Goal: Use online tool/utility: Utilize a website feature to perform a specific function

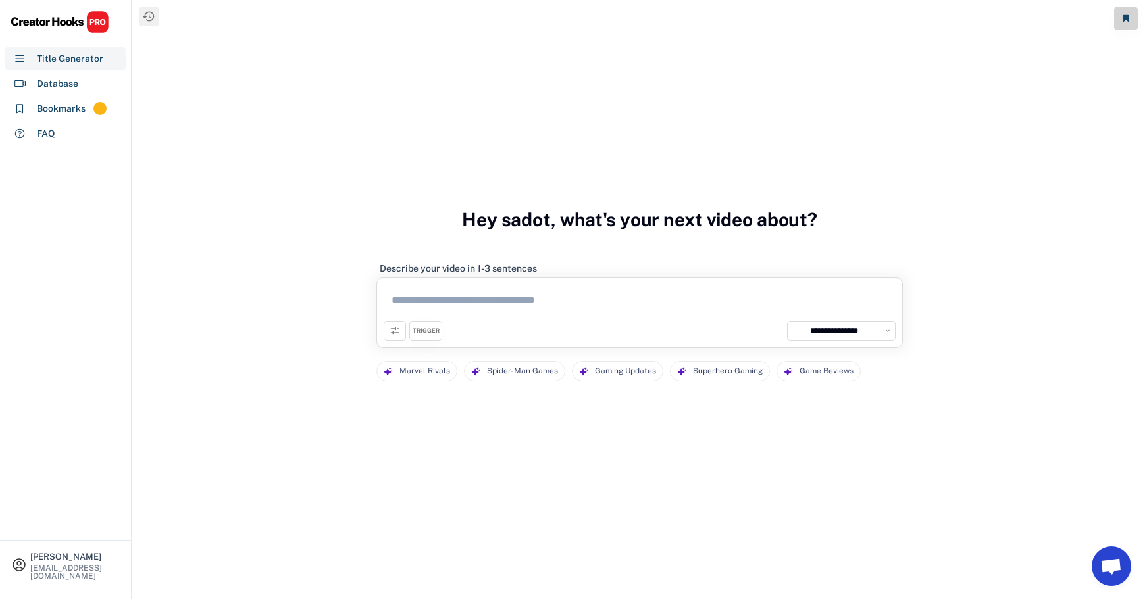
select select "**********"
click at [449, 297] on textarea at bounding box center [640, 303] width 512 height 36
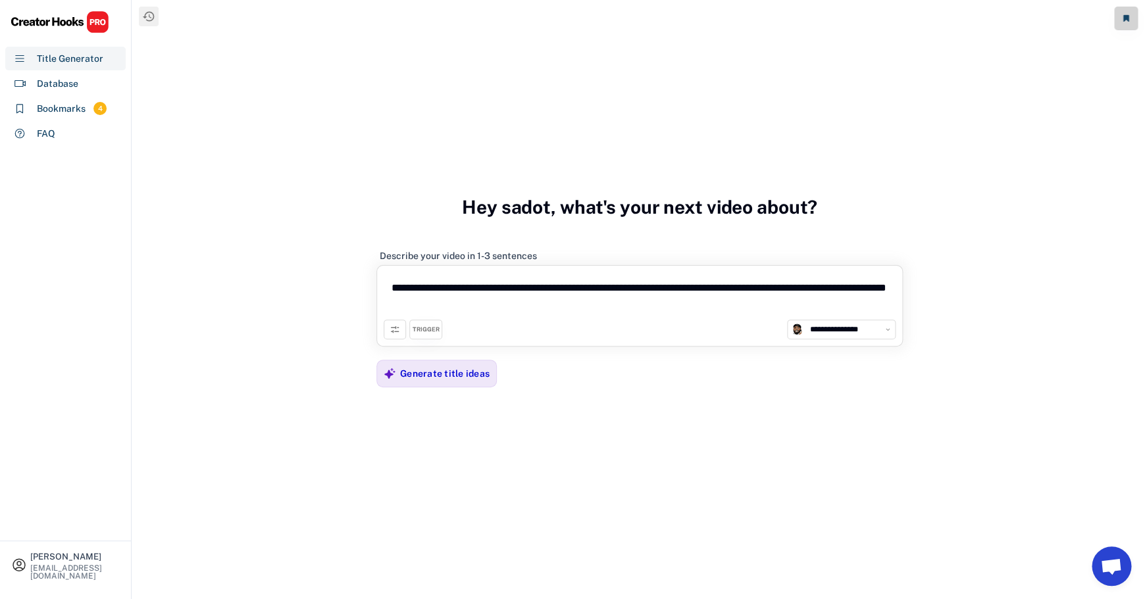
drag, startPoint x: 805, startPoint y: 290, endPoint x: 834, endPoint y: 320, distance: 42.3
click at [834, 320] on textarea "**********" at bounding box center [640, 295] width 512 height 47
click at [510, 290] on textarea "**********" at bounding box center [640, 295] width 512 height 47
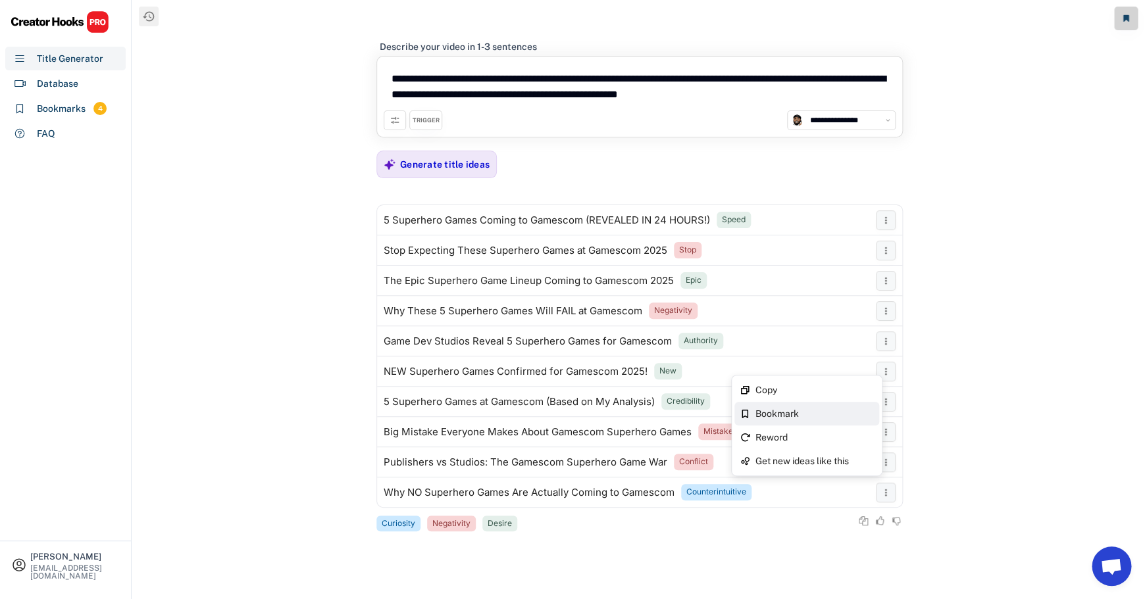
type textarea "**********"
click at [812, 415] on div "Bookmark" at bounding box center [814, 413] width 118 height 9
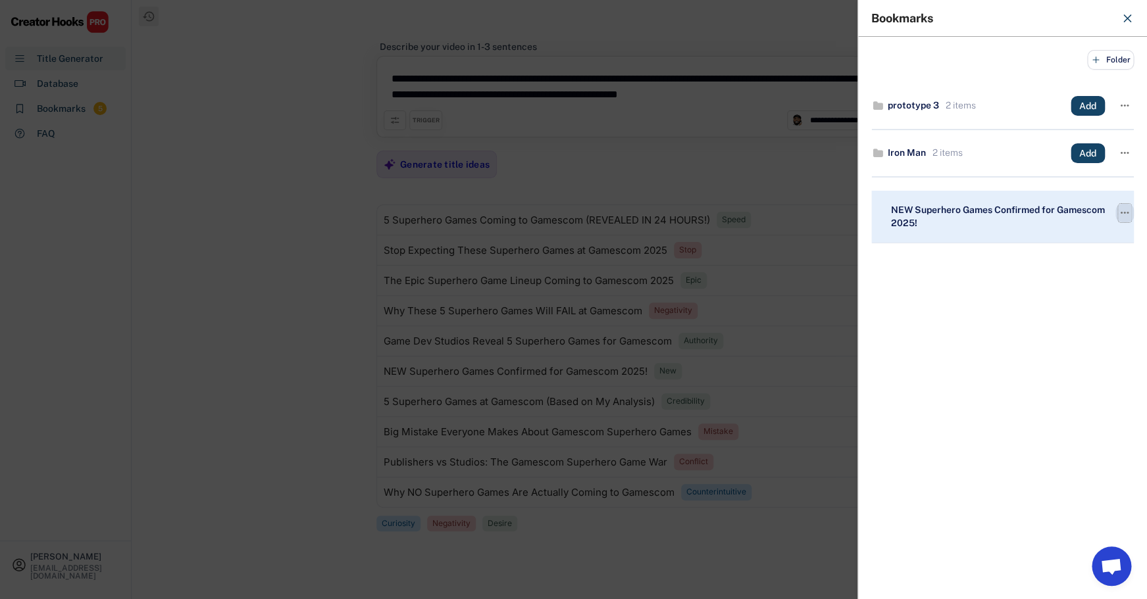
click at [1124, 213] on text "" at bounding box center [1125, 213] width 9 height 14
click at [1103, 60] on button "Folder" at bounding box center [1110, 60] width 47 height 20
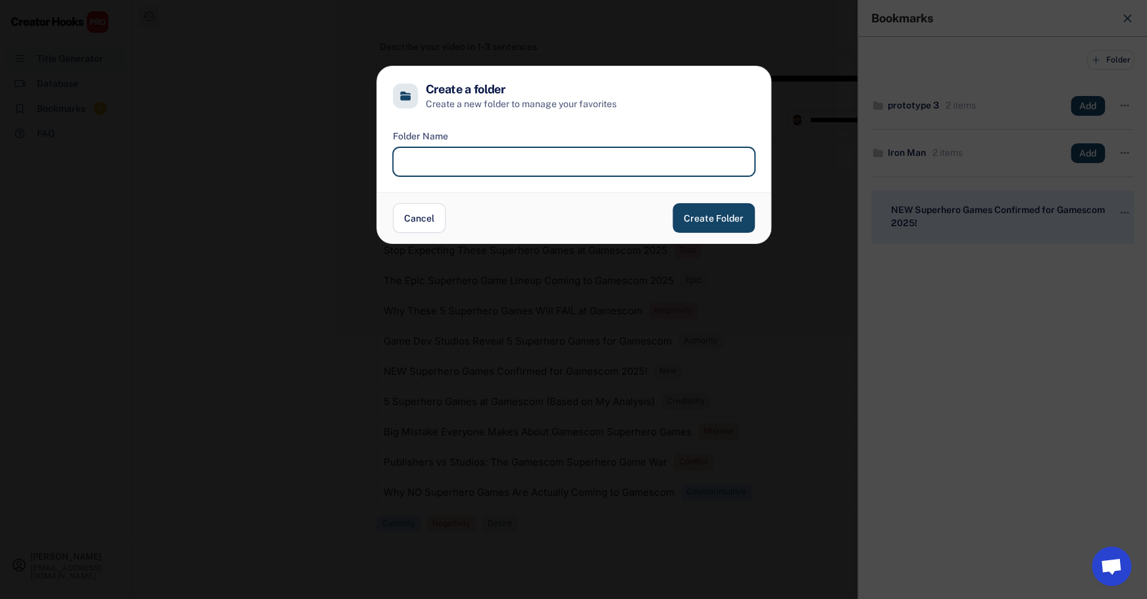
click at [695, 168] on input "input" at bounding box center [574, 161] width 362 height 29
type input "********"
click at [715, 218] on button "Create Folder" at bounding box center [713, 218] width 82 height 30
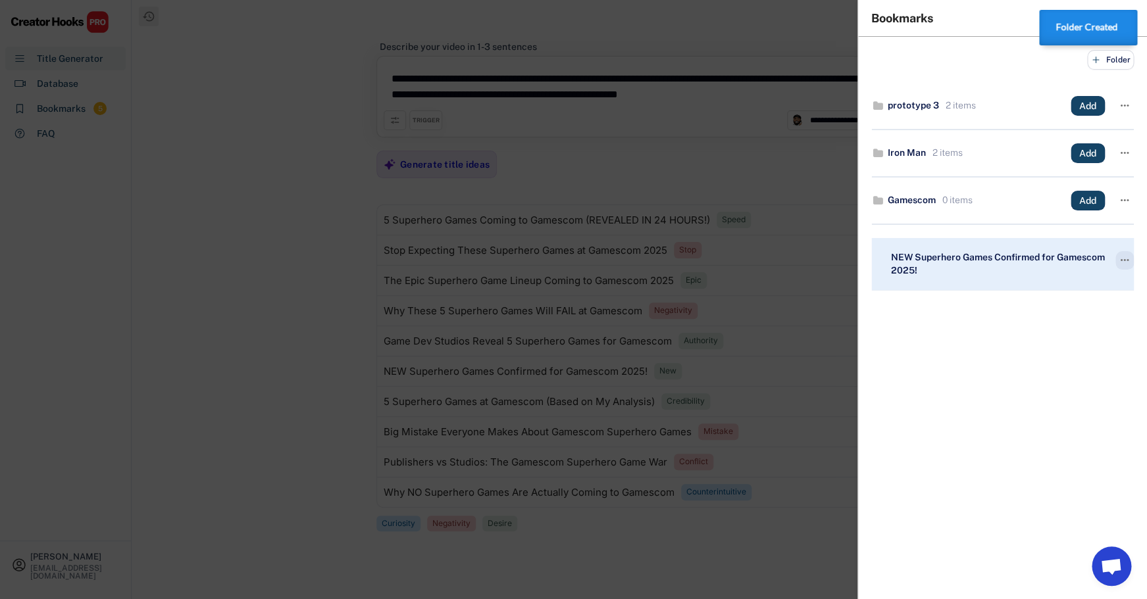
click at [1117, 262] on div "" at bounding box center [1124, 260] width 18 height 18
click at [1123, 261] on text "" at bounding box center [1125, 260] width 9 height 14
click at [1063, 337] on div "Add to folder" at bounding box center [1057, 343] width 57 height 14
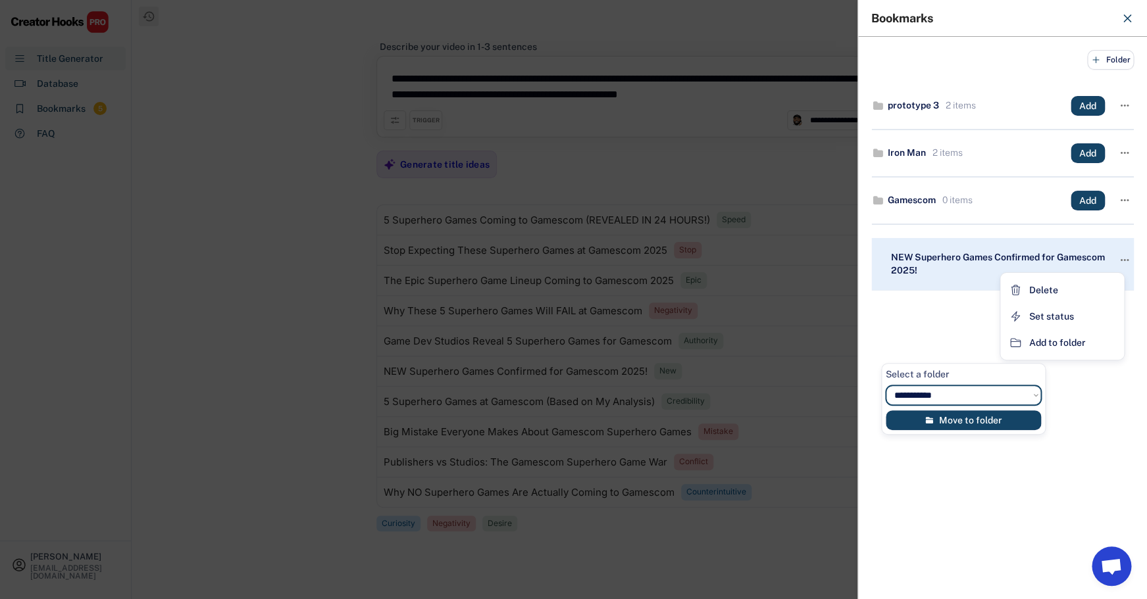
select select "**********"
click option "********" at bounding box center [0, 0] width 0 height 0
click at [974, 420] on button "Move to folder" at bounding box center [963, 421] width 155 height 20
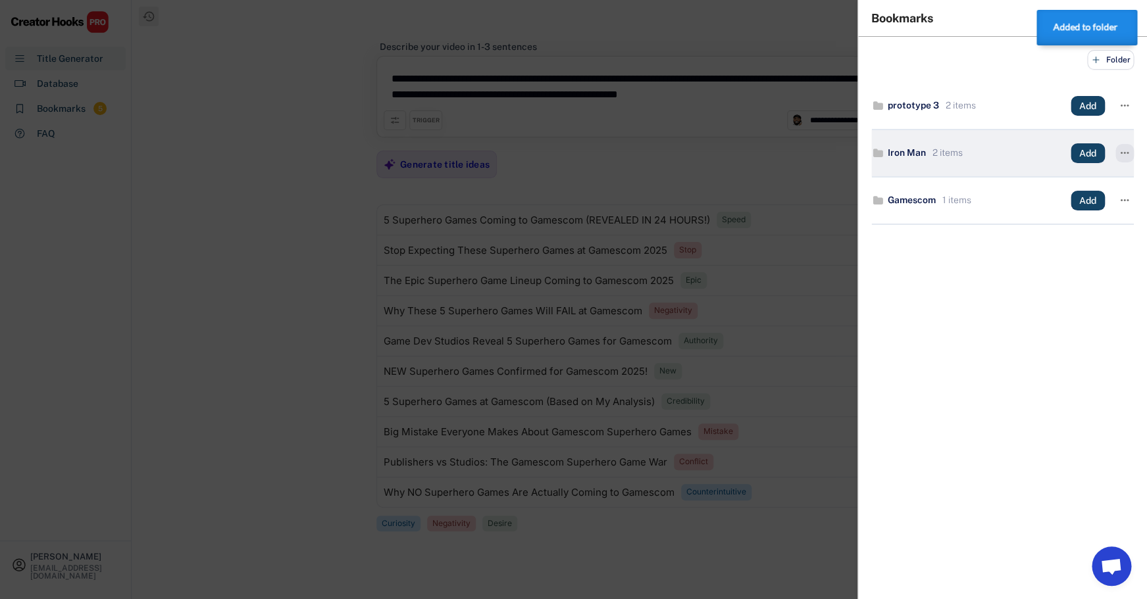
click at [1124, 155] on text "" at bounding box center [1125, 153] width 9 height 14
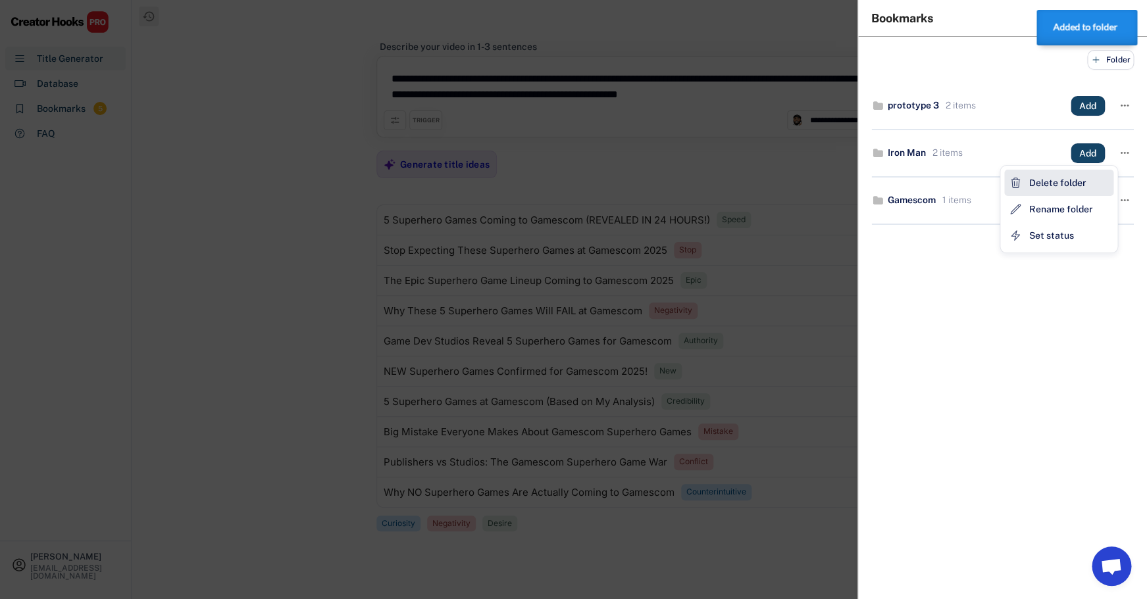
click at [1088, 184] on div "Delete folder" at bounding box center [1058, 183] width 109 height 26
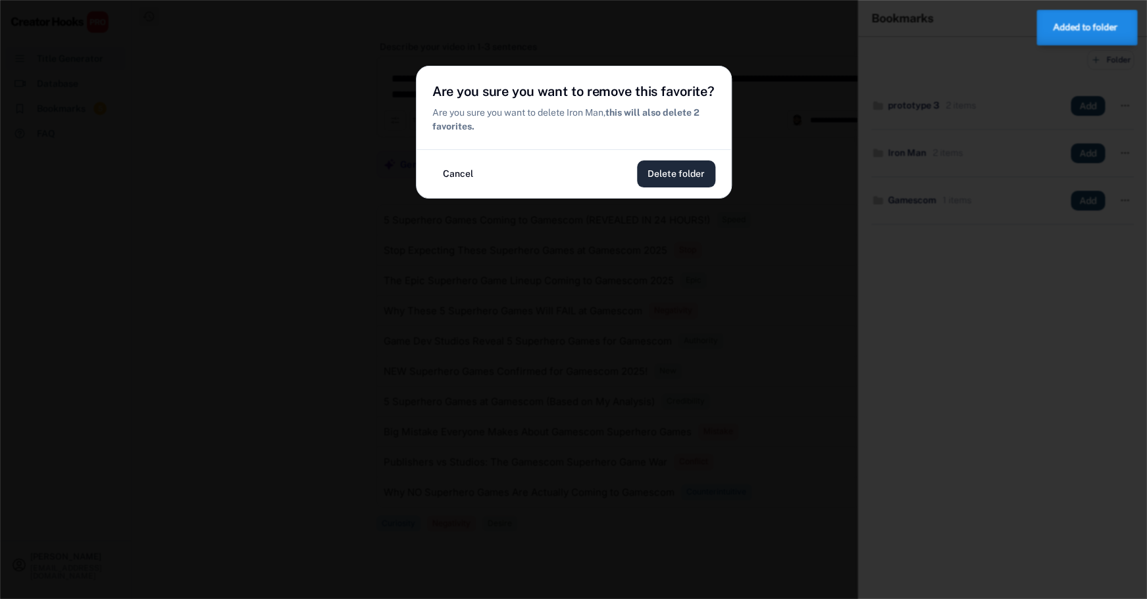
click at [690, 175] on button "Delete folder" at bounding box center [676, 174] width 78 height 27
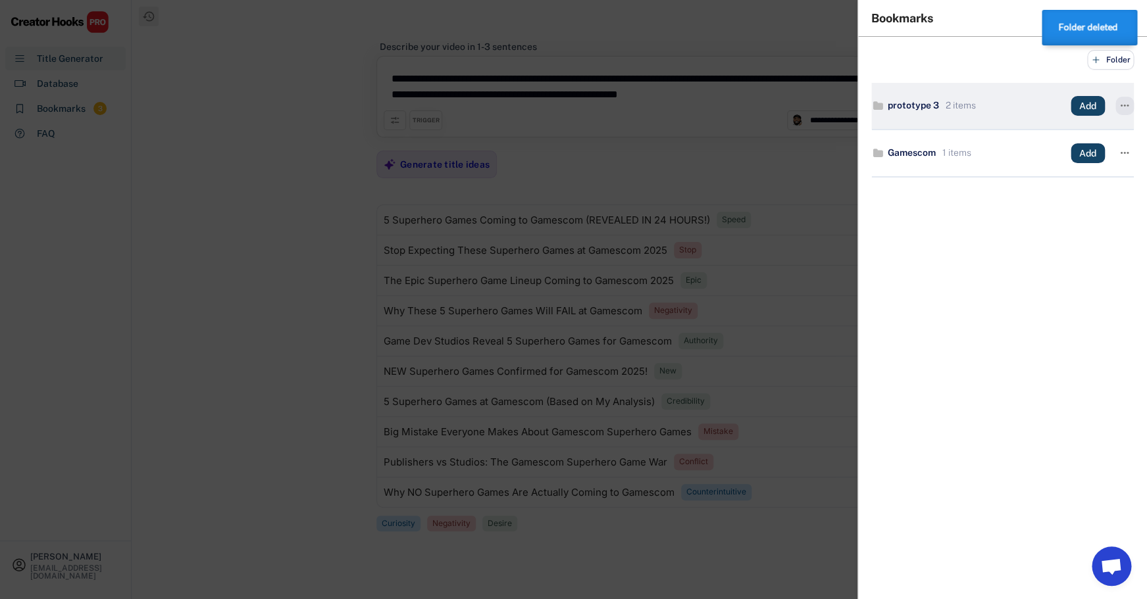
click at [1127, 110] on text "" at bounding box center [1125, 106] width 9 height 14
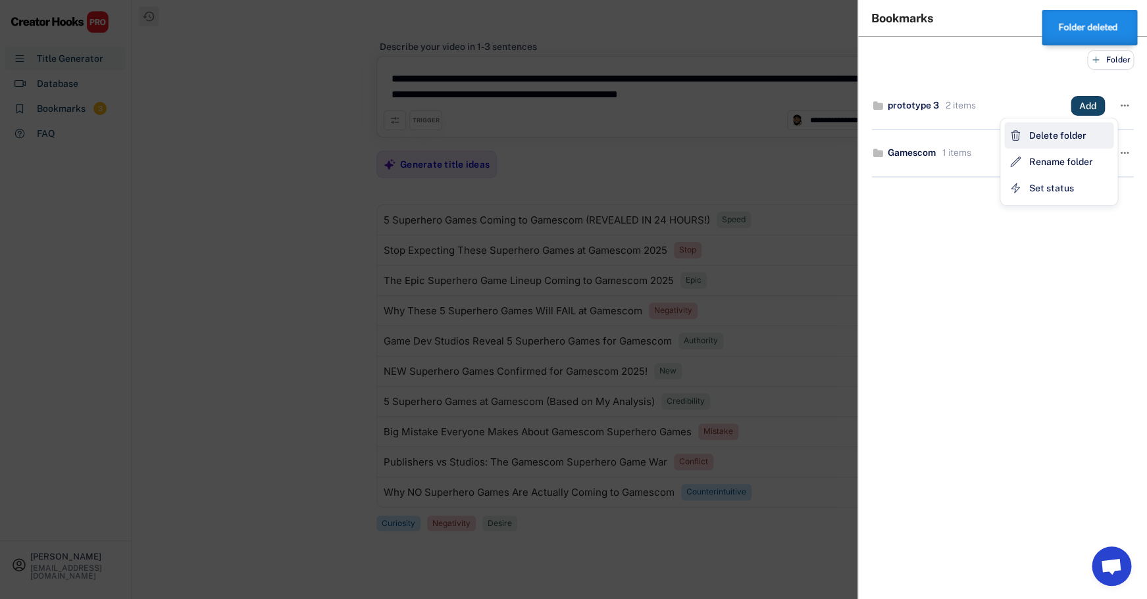
click at [1073, 139] on div "Delete folder" at bounding box center [1057, 136] width 57 height 14
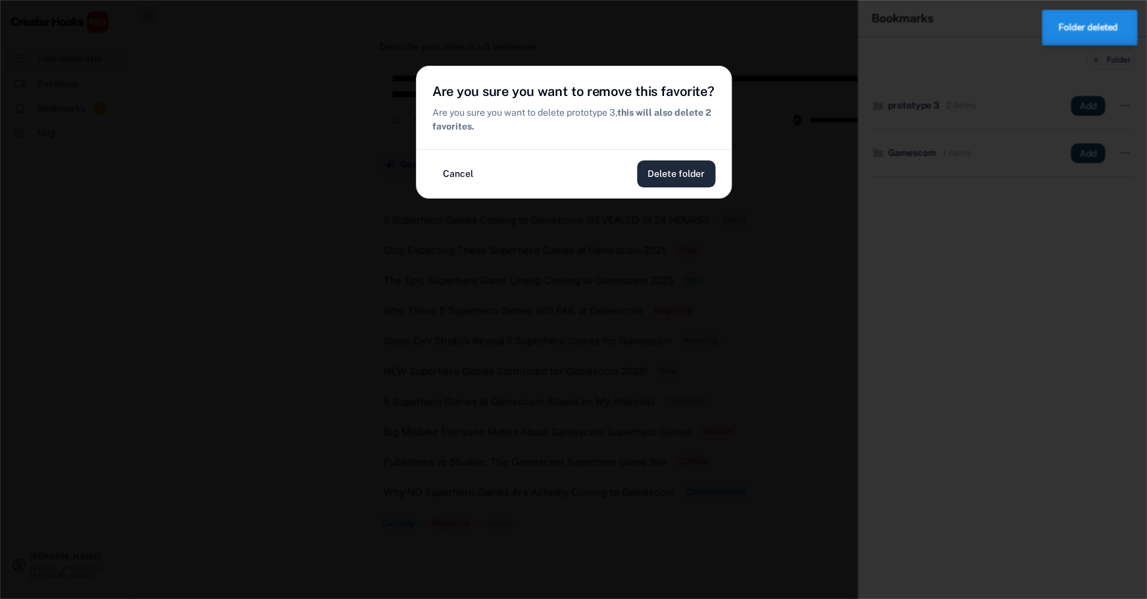
click at [669, 171] on button "Delete folder" at bounding box center [676, 174] width 78 height 27
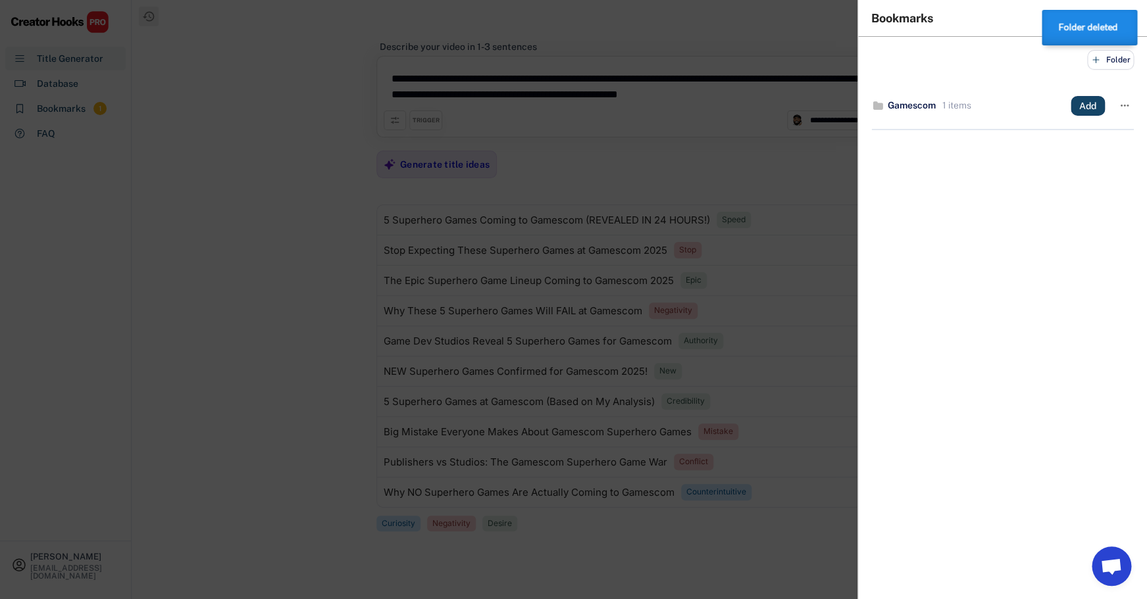
click at [828, 234] on div at bounding box center [573, 299] width 1147 height 599
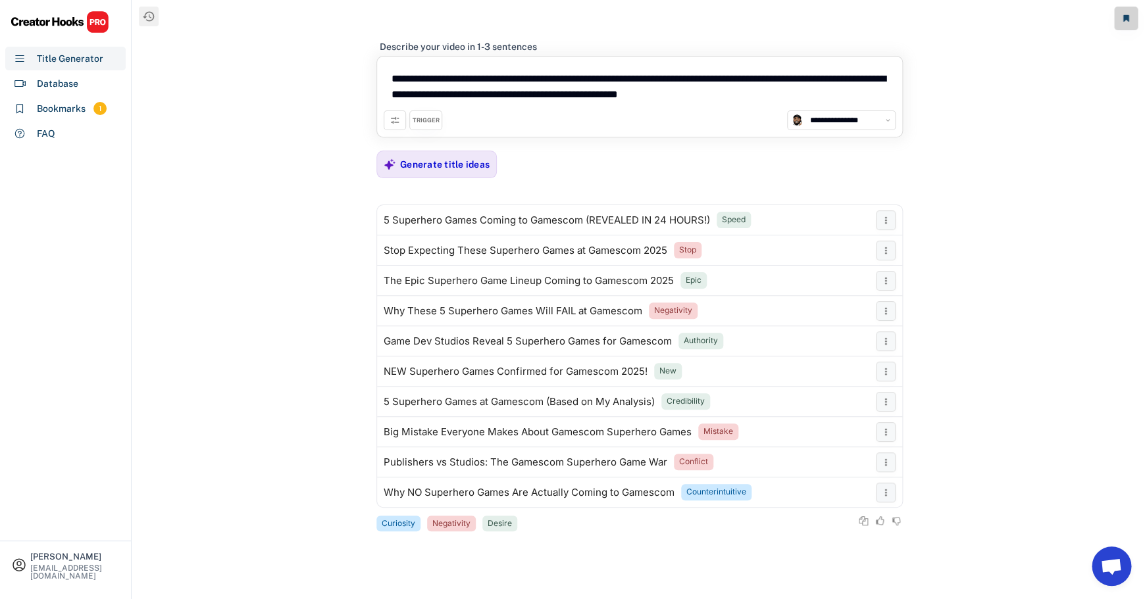
click at [393, 126] on icon at bounding box center [395, 120] width 11 height 11
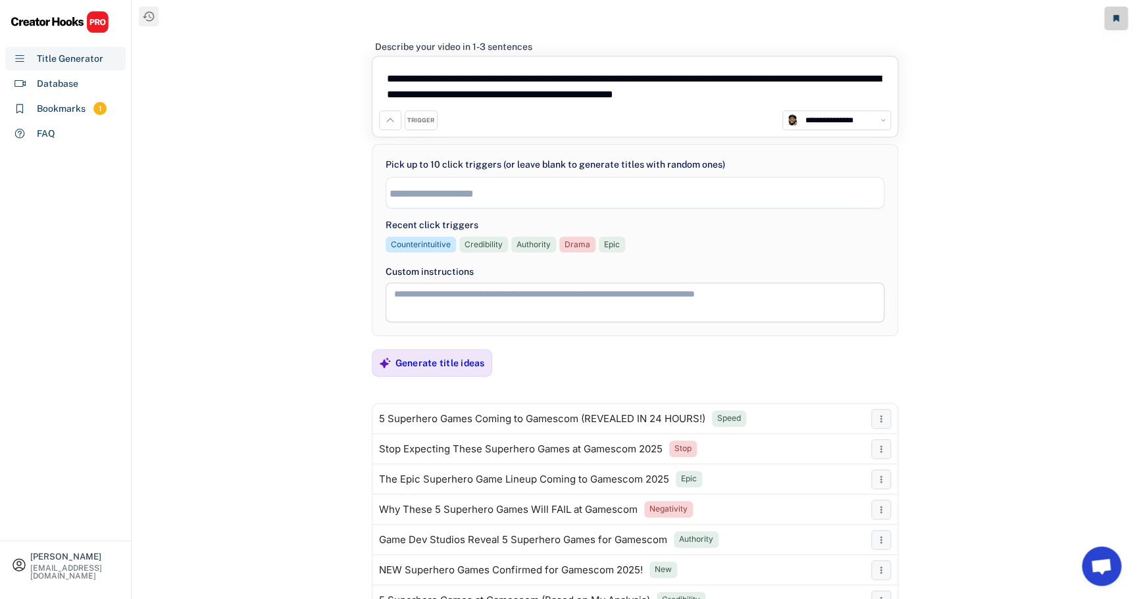
click at [445, 201] on span at bounding box center [634, 193] width 497 height 16
click at [599, 193] on ul "× Credibility" at bounding box center [634, 191] width 497 height 19
click at [607, 202] on span "× Credibility × Curiosity" at bounding box center [634, 192] width 497 height 21
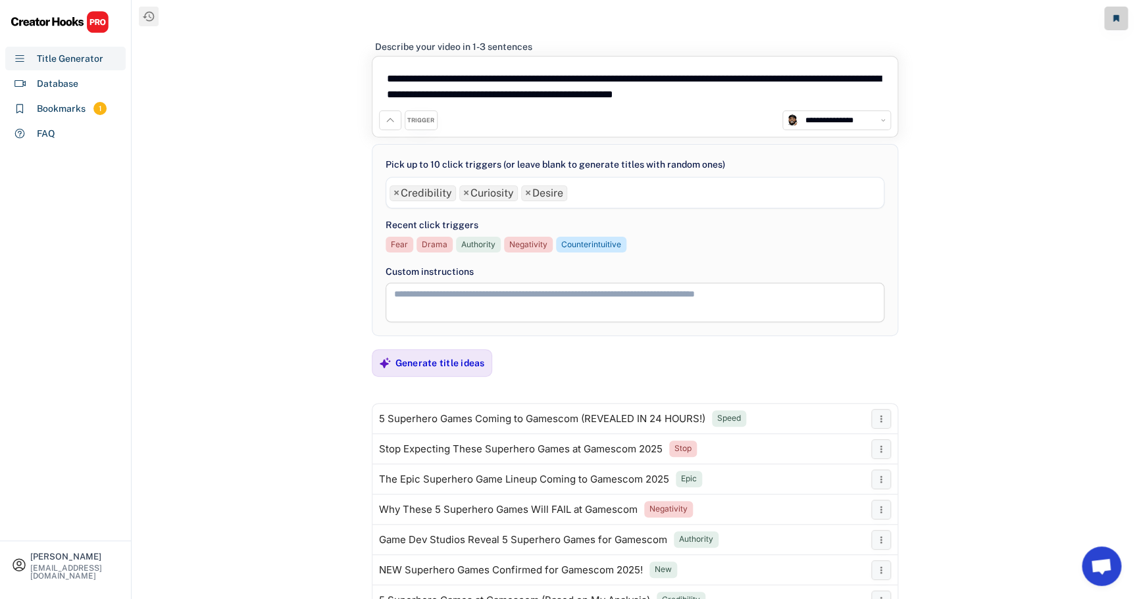
scroll to position [142, 0]
click at [629, 201] on ul "× Credibility × Curiosity × Desire" at bounding box center [634, 191] width 497 height 19
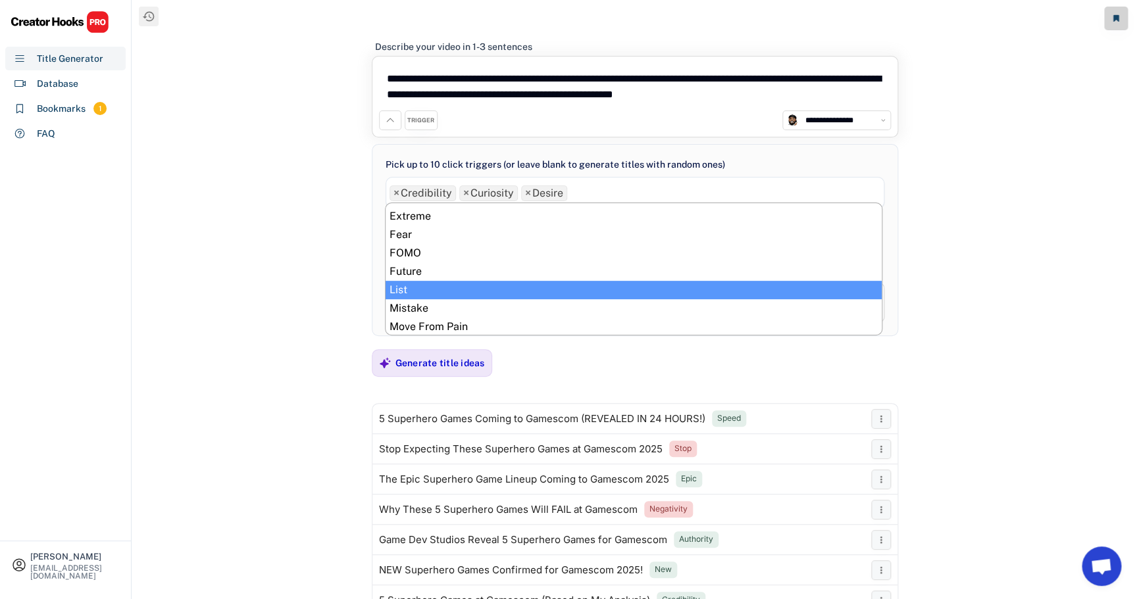
scroll to position [225, 0]
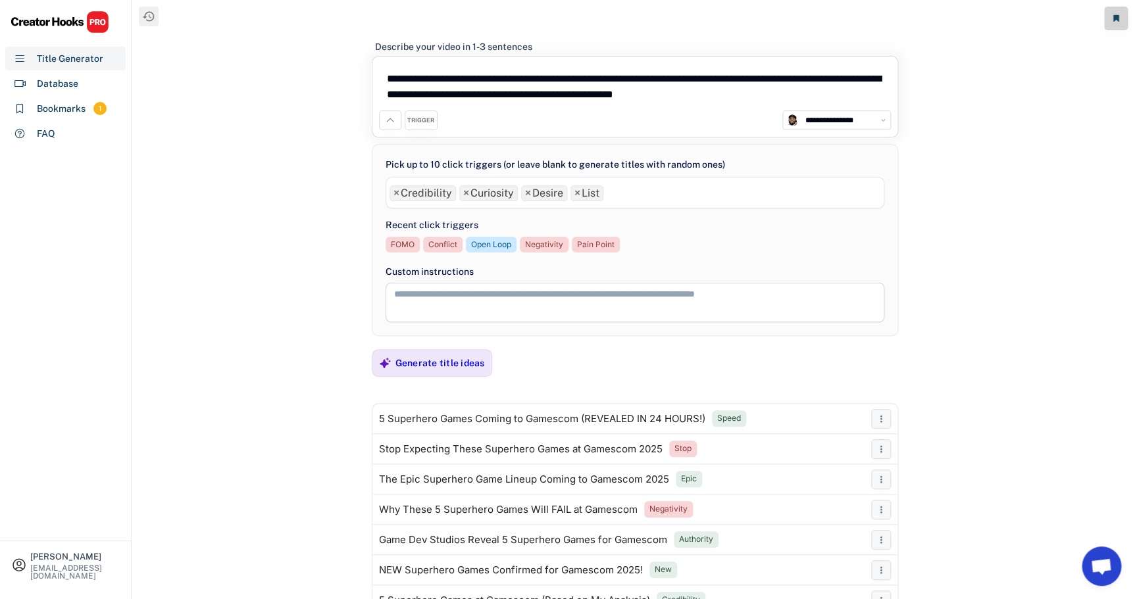
click at [689, 195] on ul "× Credibility × Curiosity × Desire × List" at bounding box center [634, 191] width 497 height 19
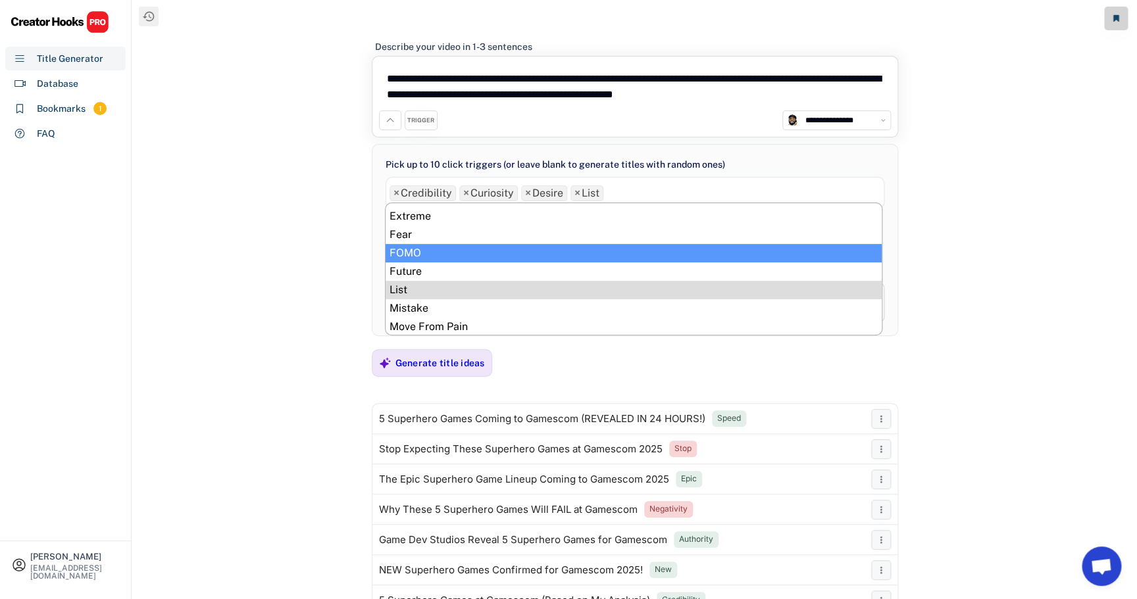
scroll to position [213, 0]
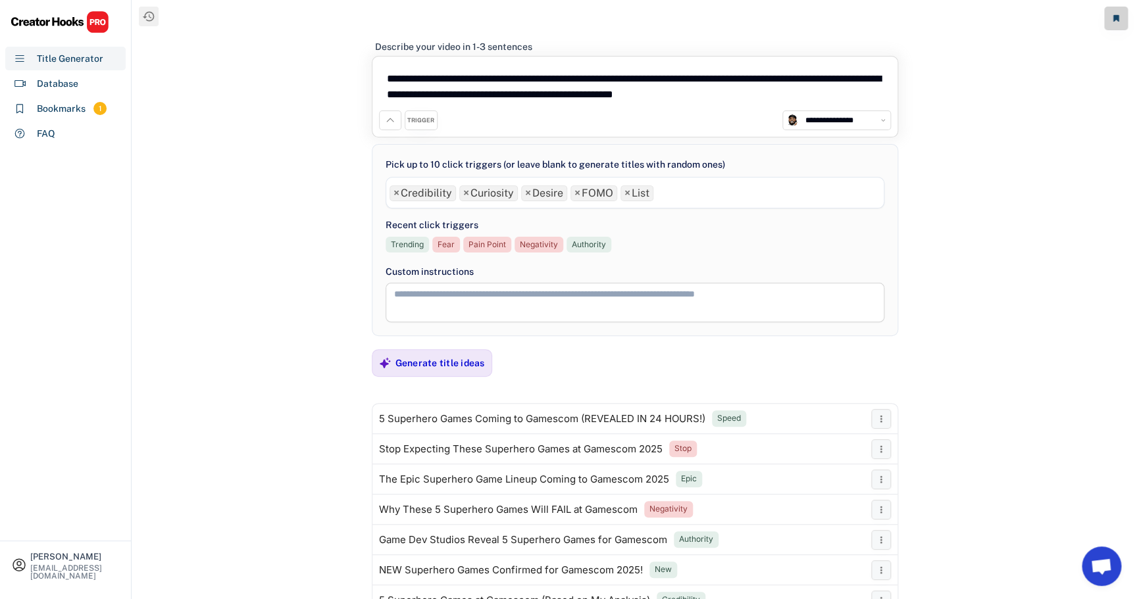
click at [744, 192] on ul "× Credibility × Curiosity × Desire × FOMO × List" at bounding box center [634, 191] width 497 height 19
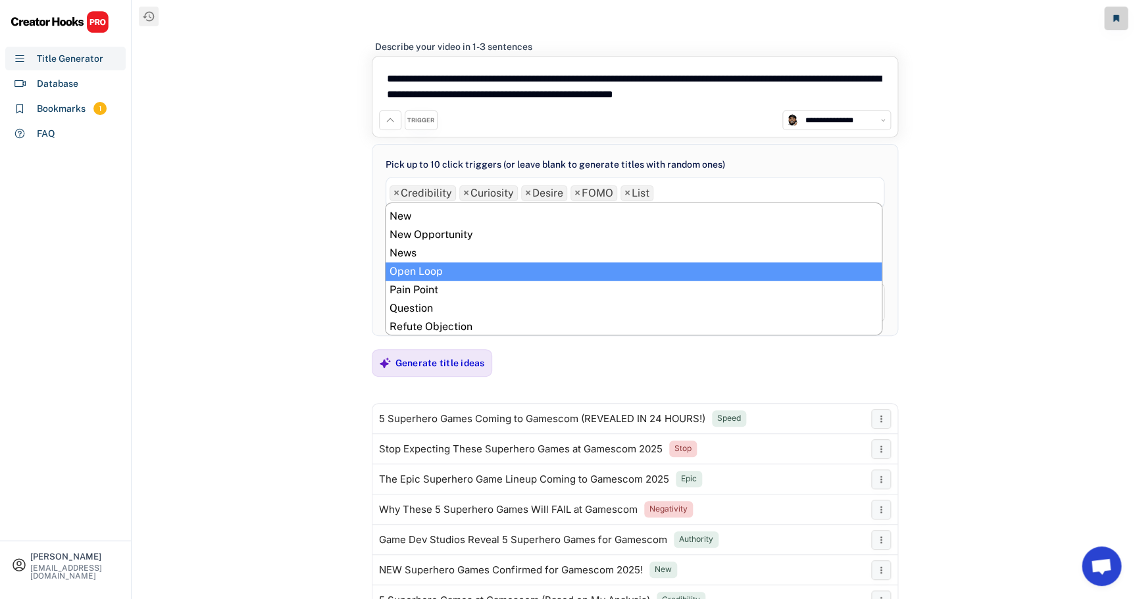
scroll to position [308, 0]
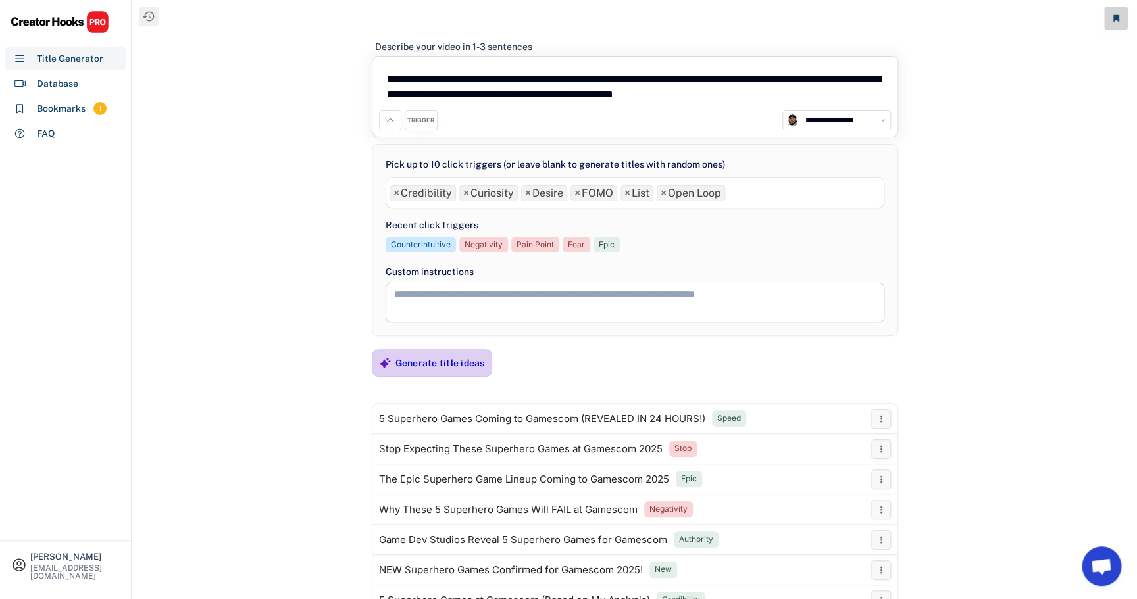
click at [437, 370] on div "Generate title ideas" at bounding box center [439, 363] width 89 height 26
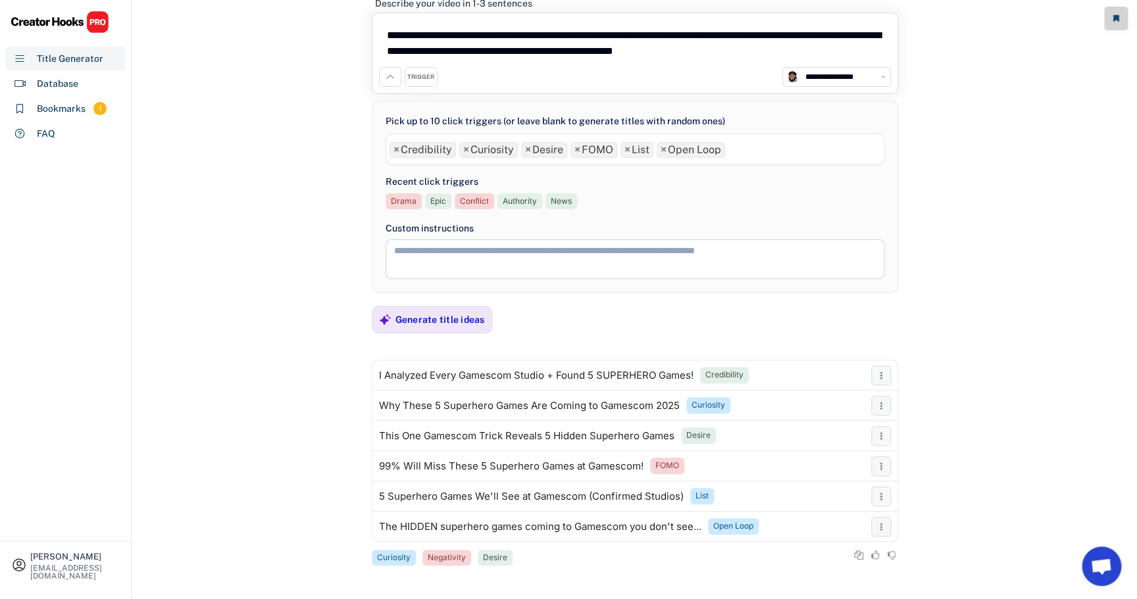
scroll to position [44, 0]
click at [836, 415] on div "Bookmark" at bounding box center [809, 417] width 118 height 9
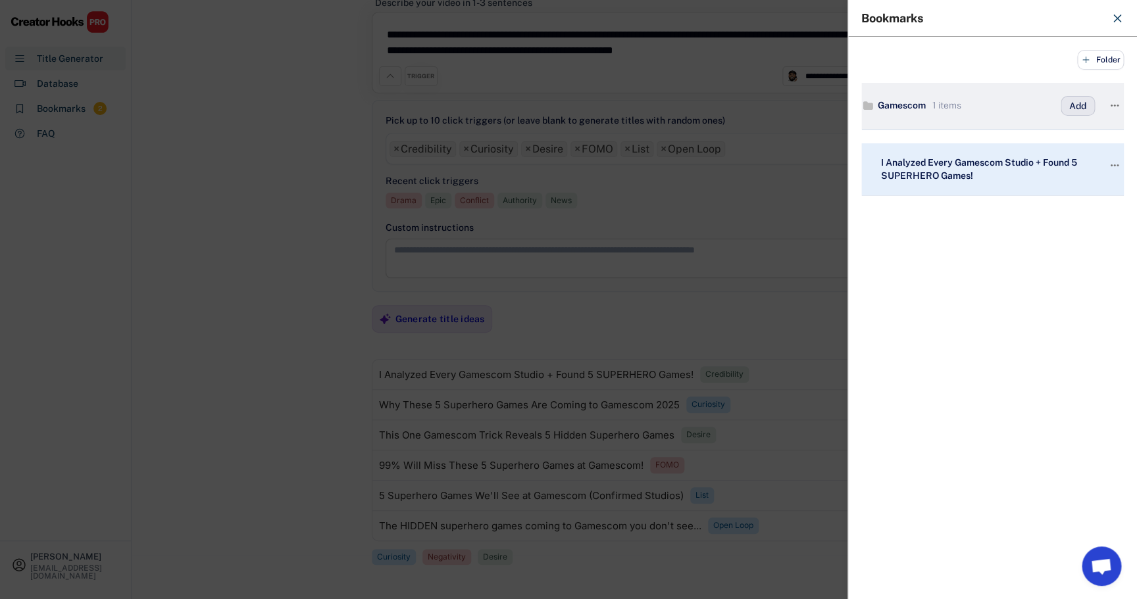
scroll to position [36, 0]
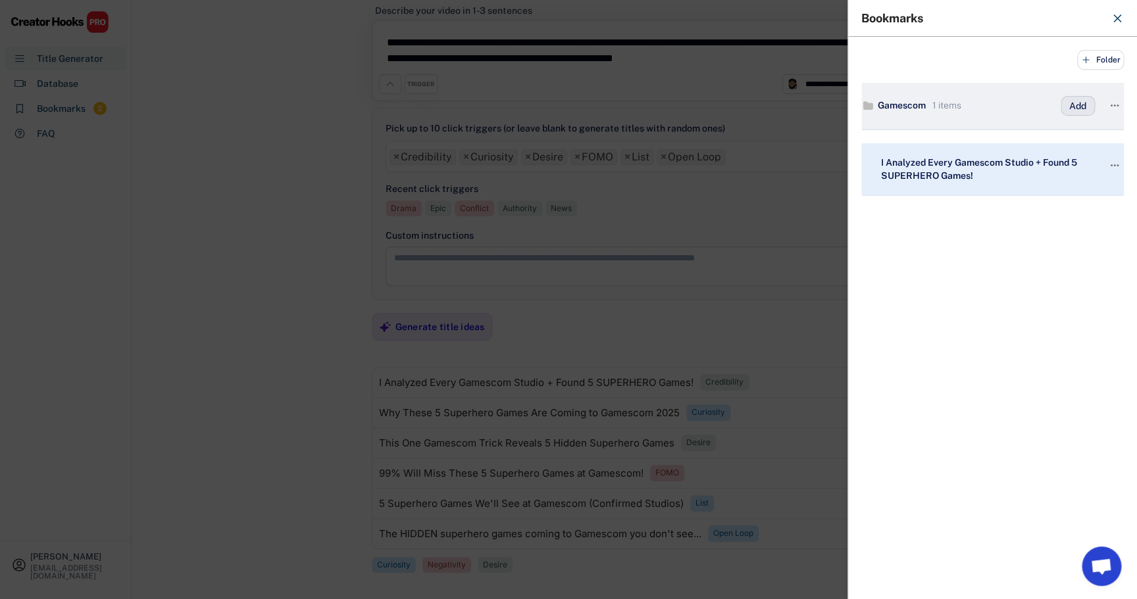
click at [1074, 105] on button "Add" at bounding box center [1078, 106] width 34 height 20
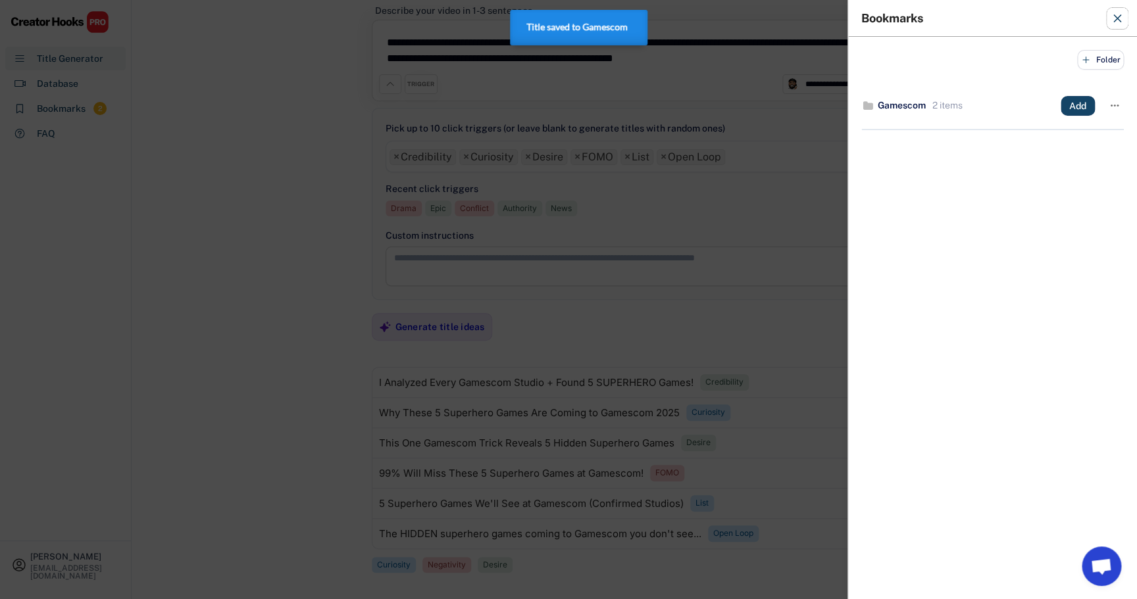
click at [1116, 19] on use at bounding box center [1117, 18] width 7 height 7
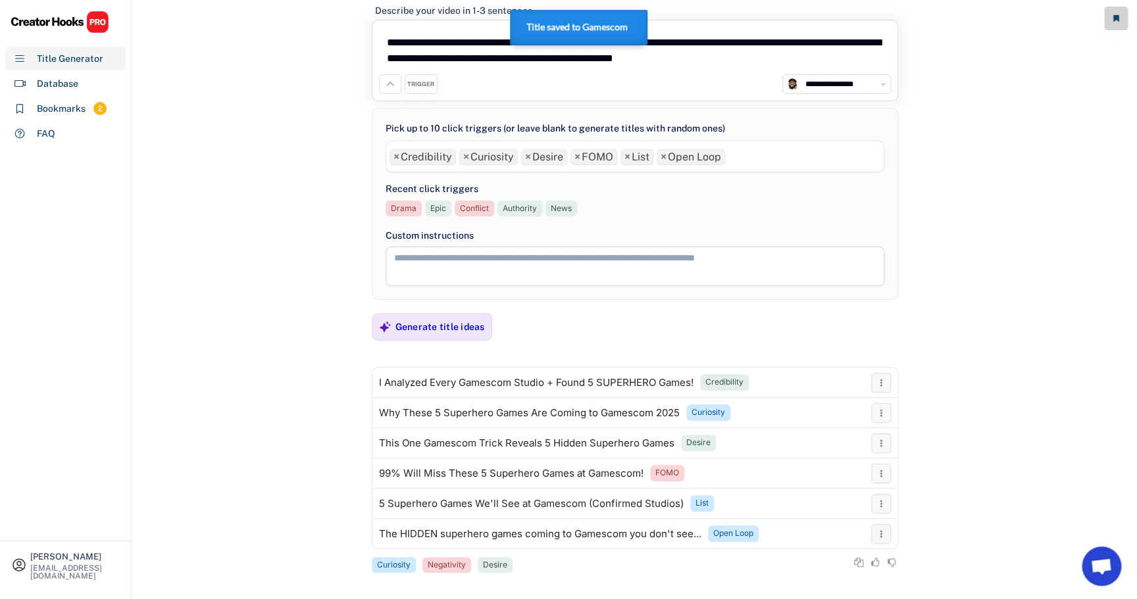
click at [987, 271] on div "**********" at bounding box center [634, 263] width 1005 height 599
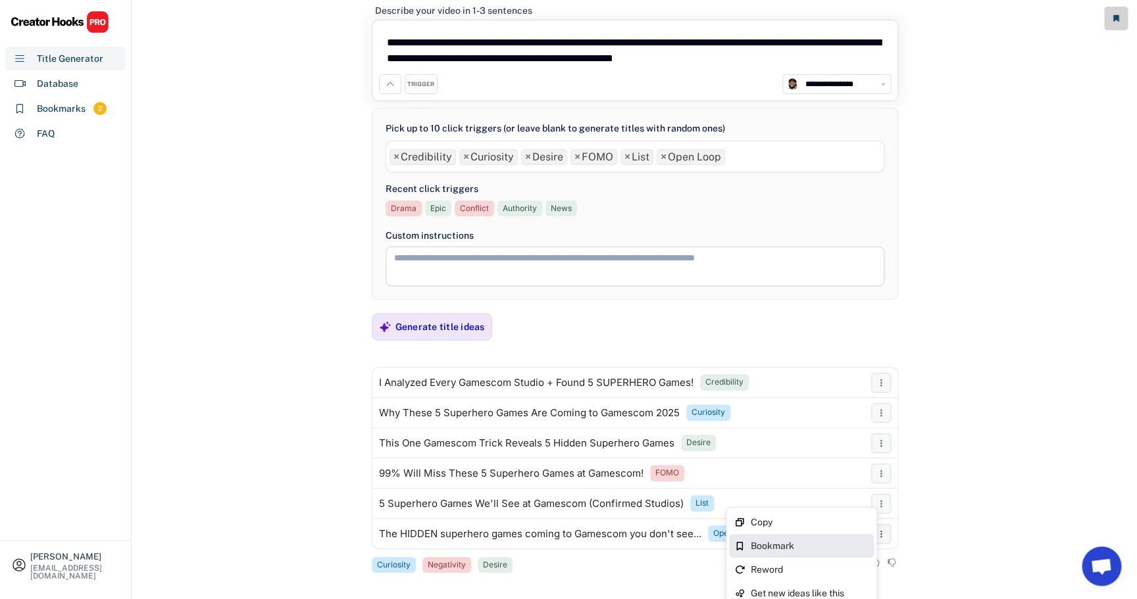
click at [840, 547] on div "Bookmark" at bounding box center [809, 546] width 118 height 9
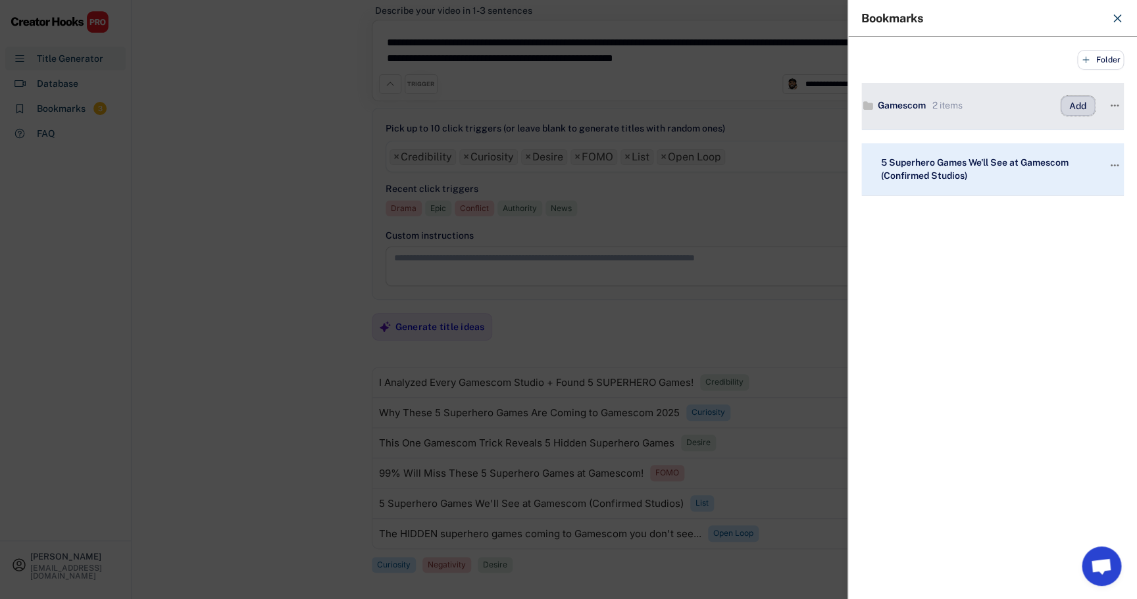
click at [1065, 107] on button "Add" at bounding box center [1078, 106] width 34 height 20
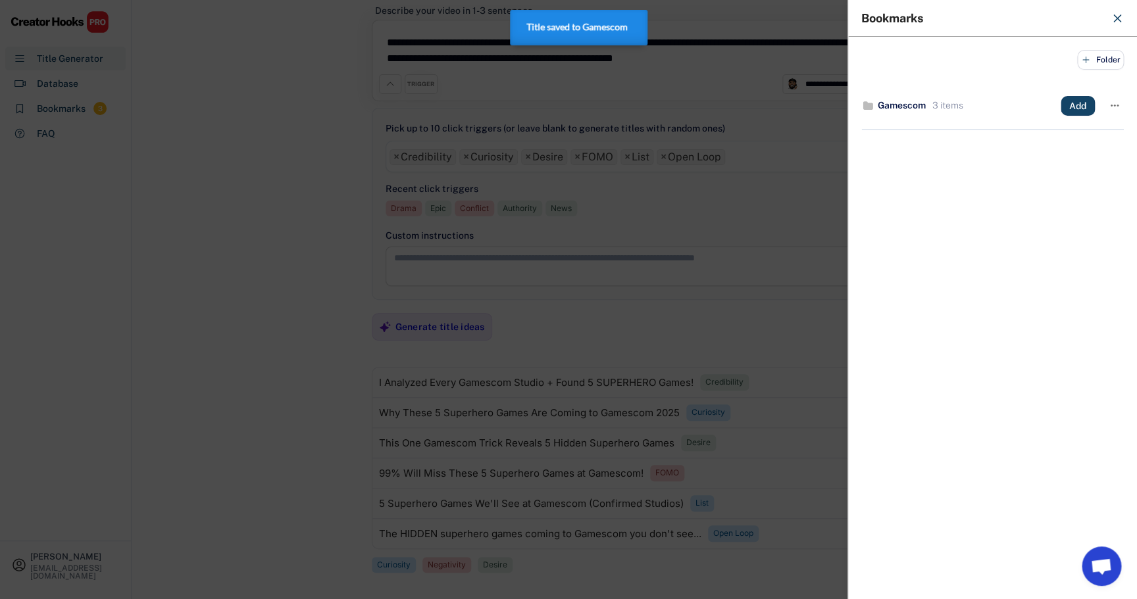
click at [802, 326] on div at bounding box center [568, 299] width 1137 height 599
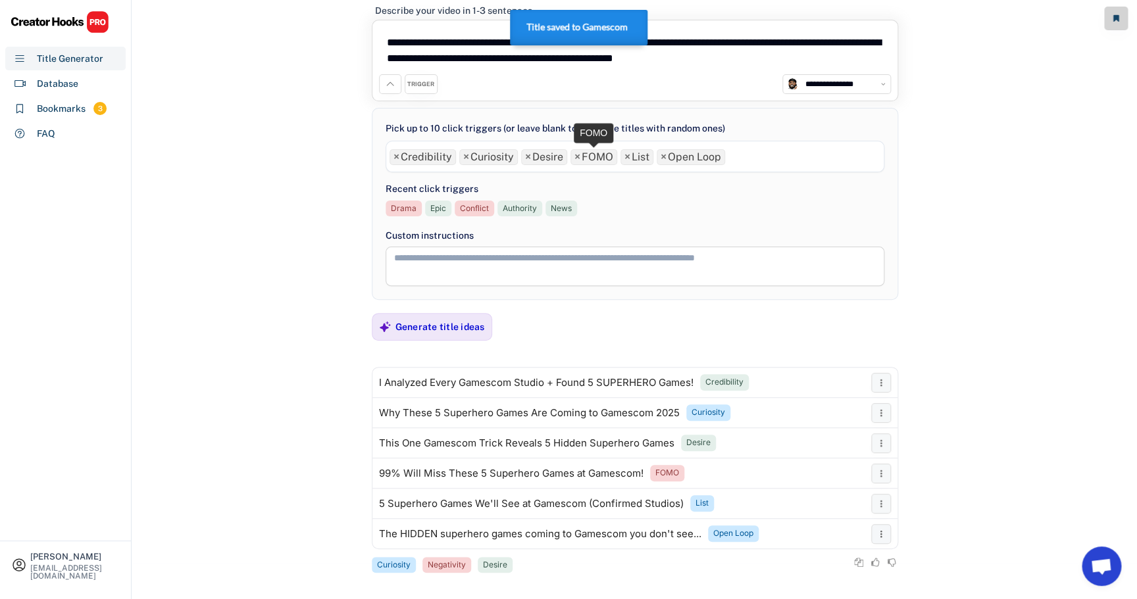
click at [580, 157] on span "×" at bounding box center [577, 157] width 6 height 11
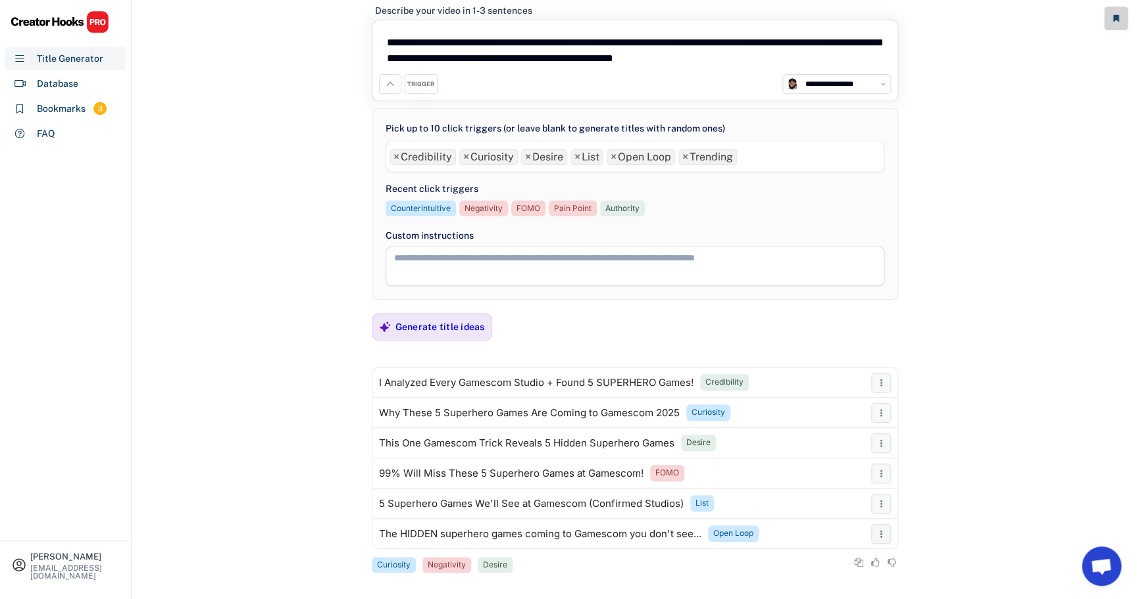
scroll to position [462, 0]
click at [481, 325] on div "Generate title ideas" at bounding box center [439, 327] width 89 height 12
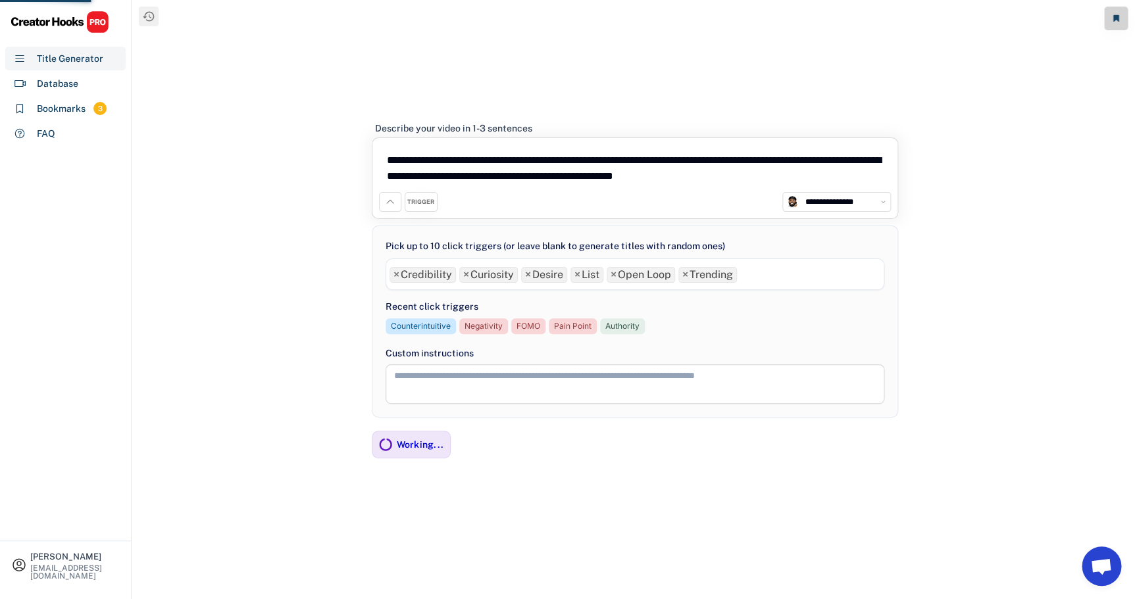
scroll to position [0, 0]
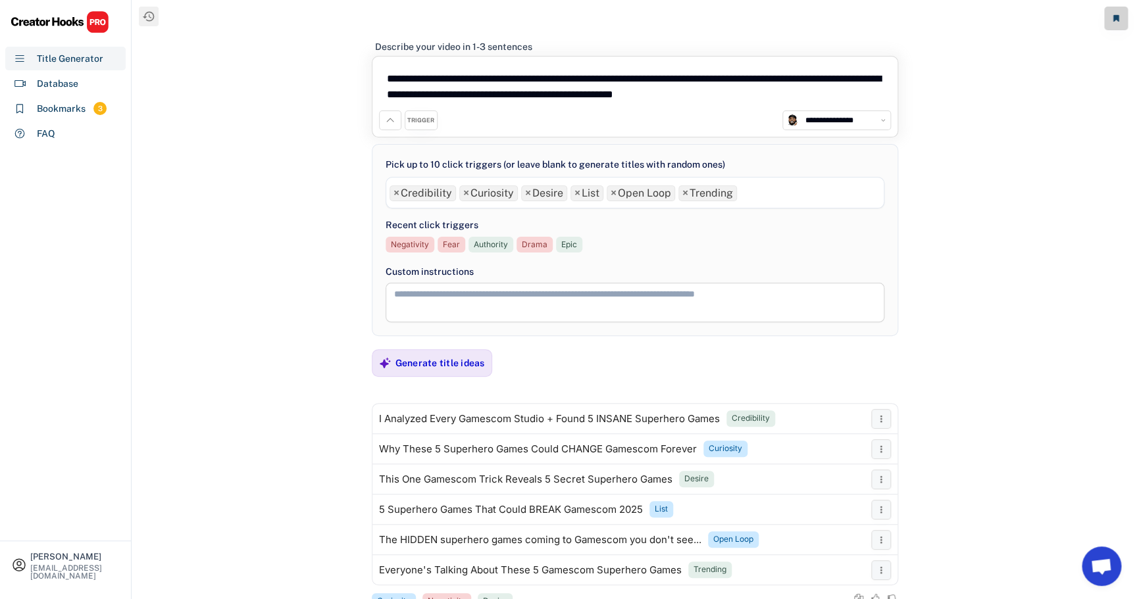
click at [990, 247] on div "**********" at bounding box center [634, 299] width 1005 height 599
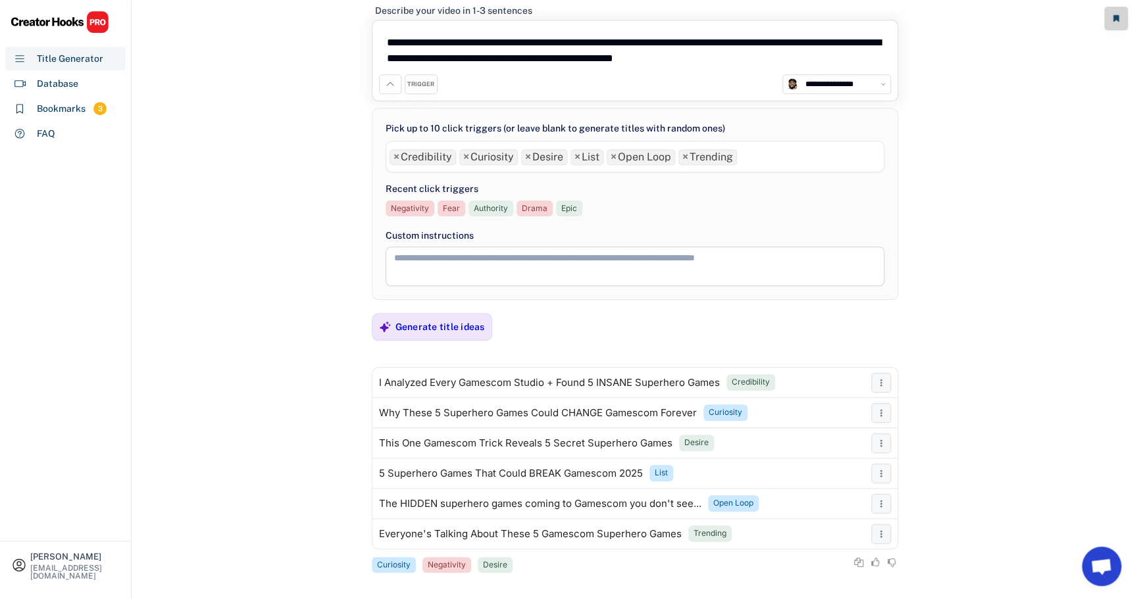
scroll to position [44, 0]
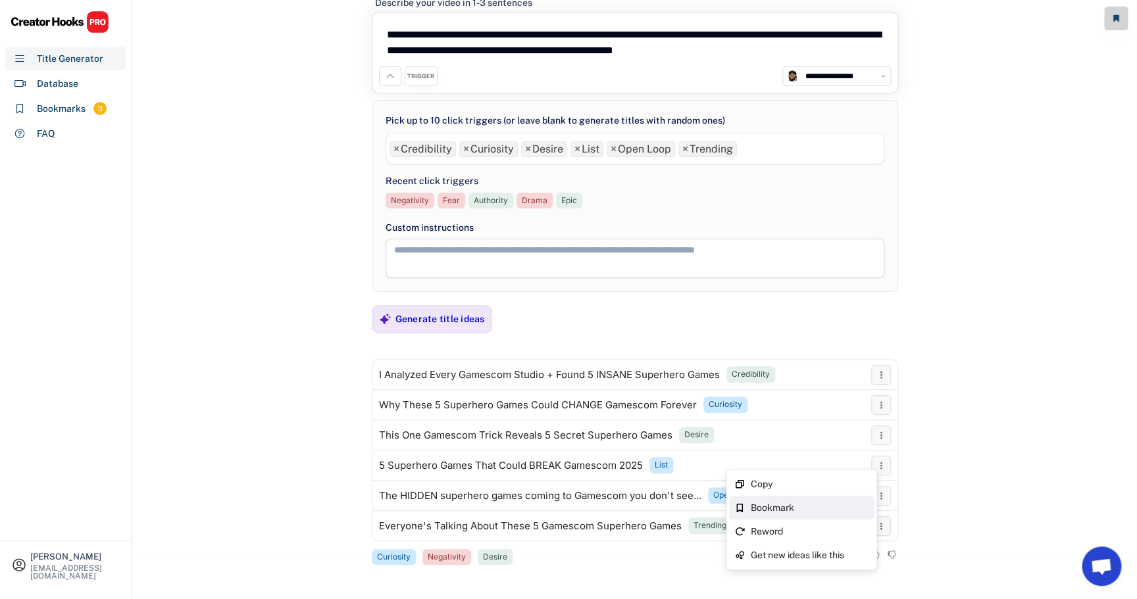
click at [809, 504] on div "Bookmark" at bounding box center [809, 507] width 118 height 9
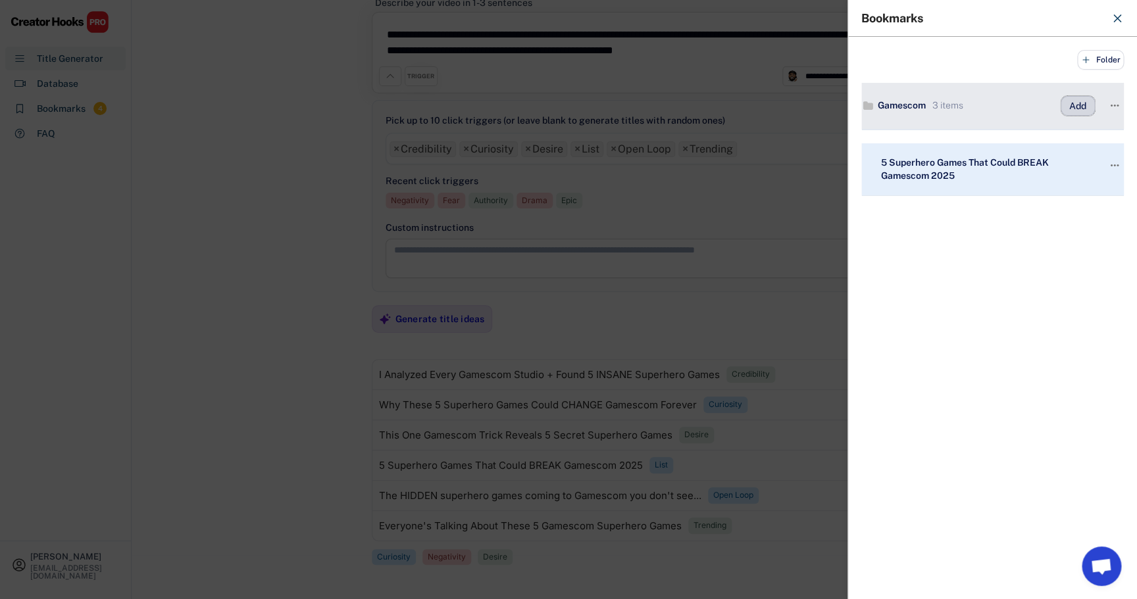
click at [1076, 107] on button "Add" at bounding box center [1078, 106] width 34 height 20
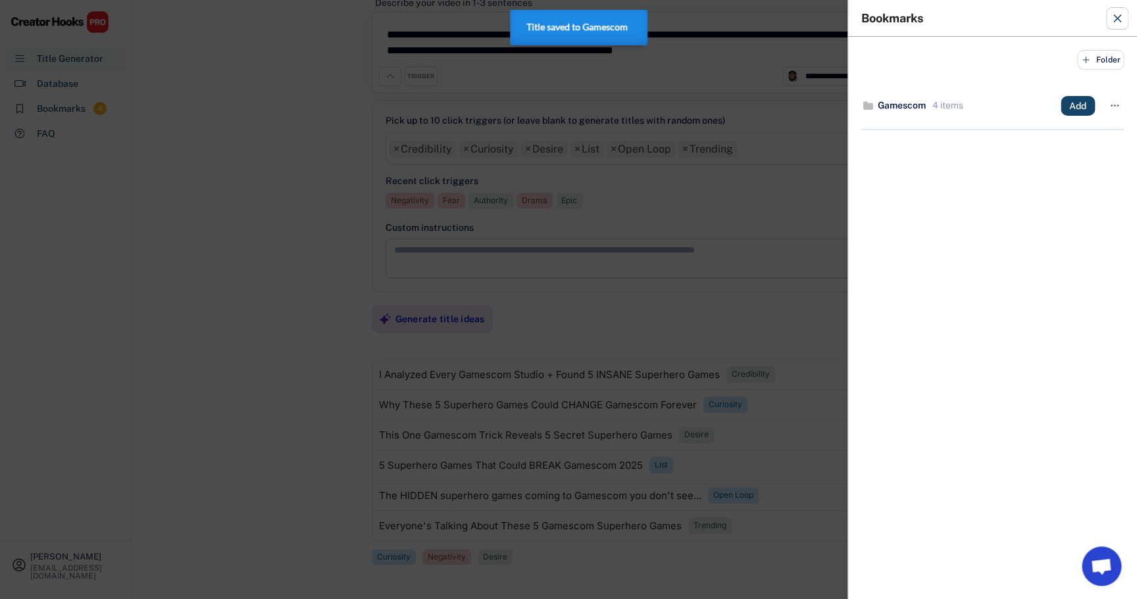
click at [1119, 16] on use at bounding box center [1117, 18] width 7 height 7
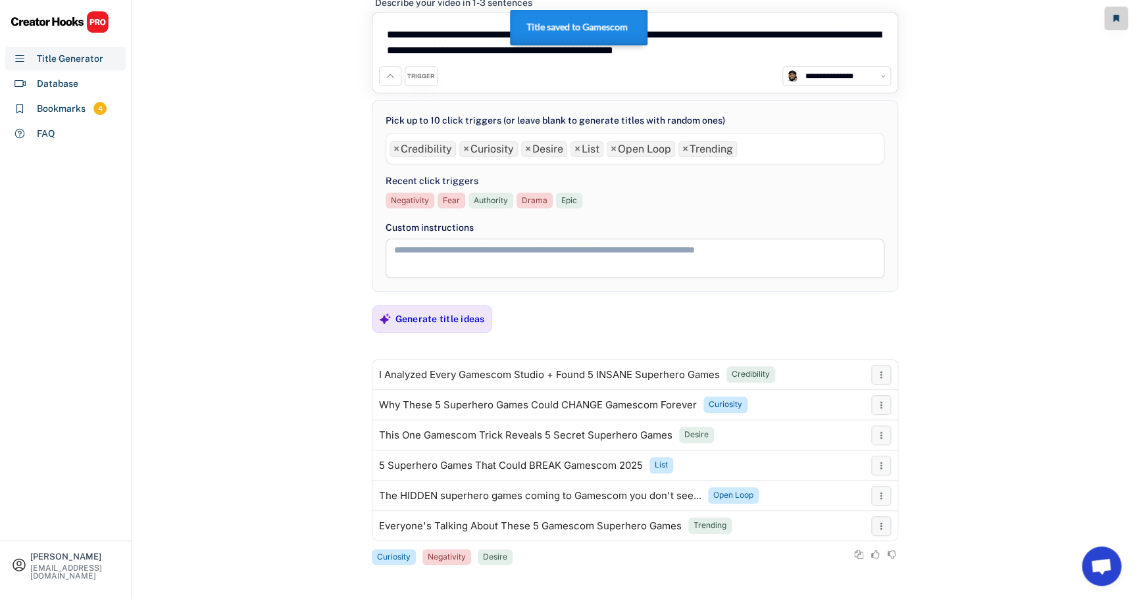
click at [1011, 311] on div "**********" at bounding box center [634, 255] width 1005 height 599
click at [776, 147] on ul "× Credibility × Curiosity × Desire × List × Open Loop × Trending" at bounding box center [634, 147] width 497 height 19
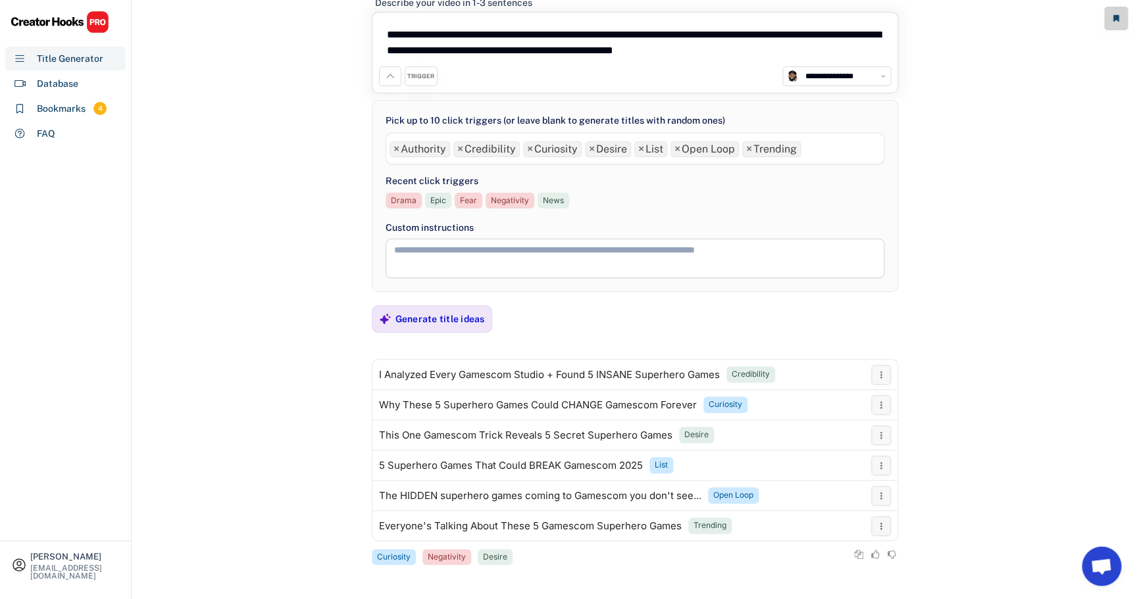
scroll to position [11, 0]
click at [440, 321] on div "Generate title ideas" at bounding box center [439, 319] width 89 height 12
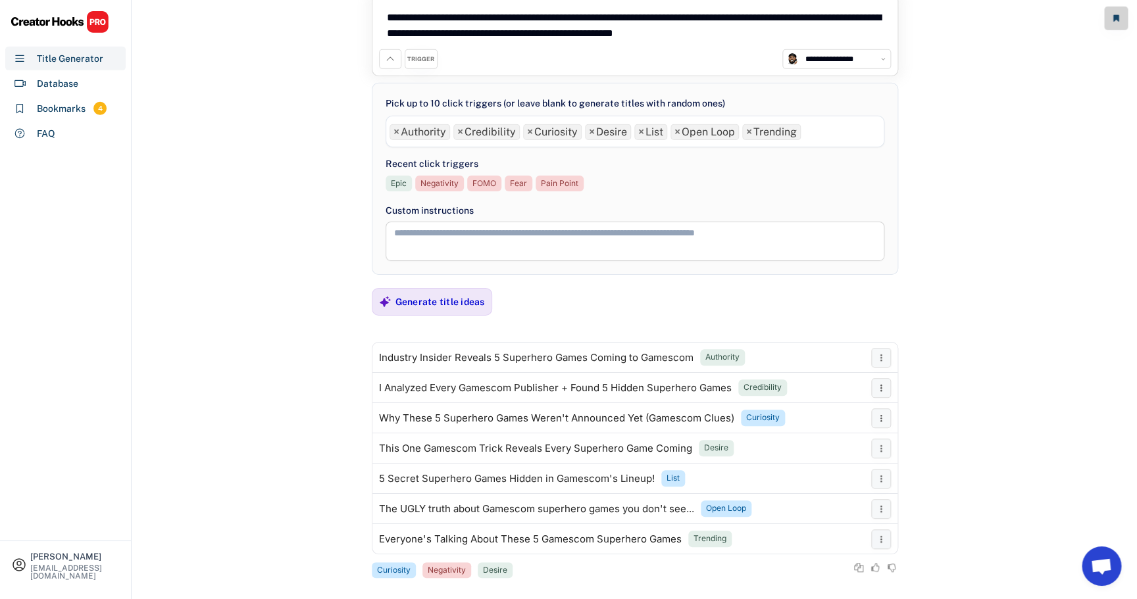
scroll to position [74, 0]
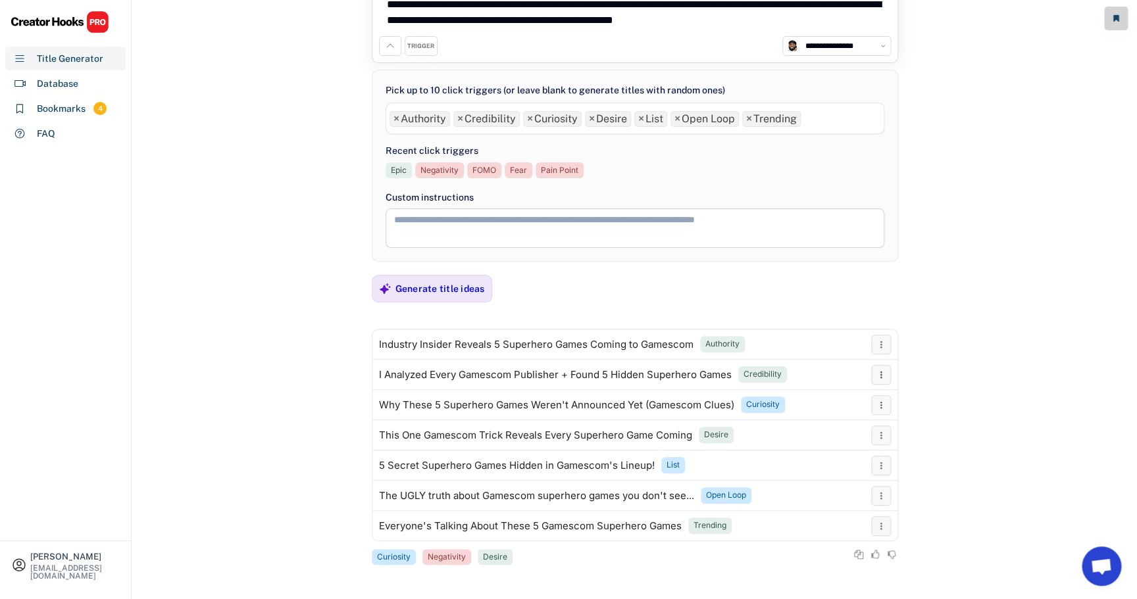
click at [1058, 302] on div "**********" at bounding box center [634, 225] width 1005 height 599
click at [450, 288] on div "Generate title ideas" at bounding box center [439, 289] width 89 height 12
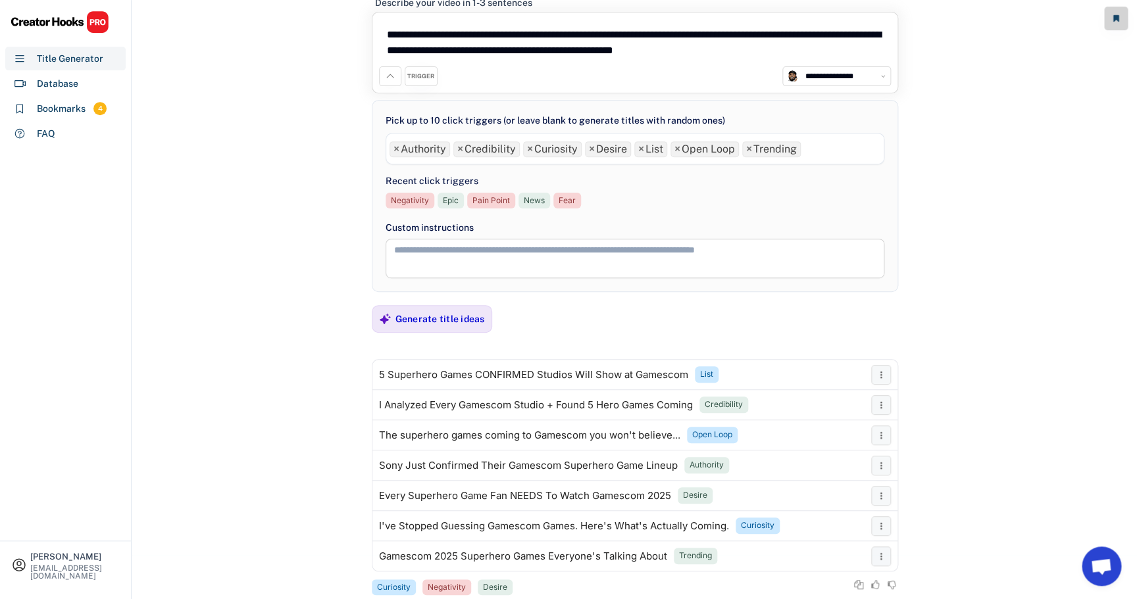
scroll to position [46, 0]
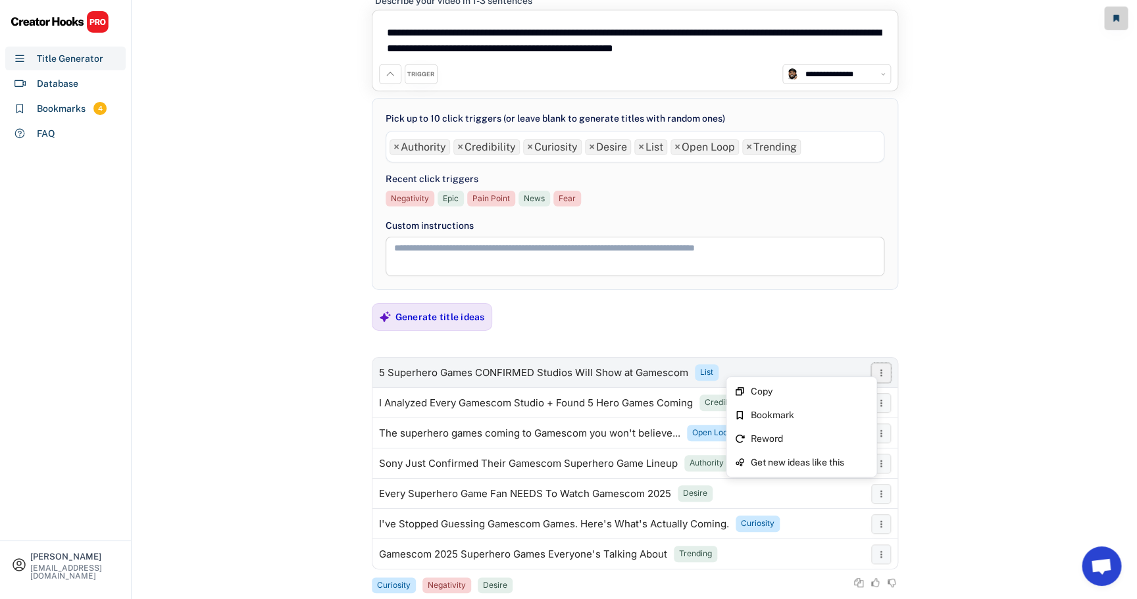
click at [881, 370] on use at bounding box center [881, 372] width 2 height 7
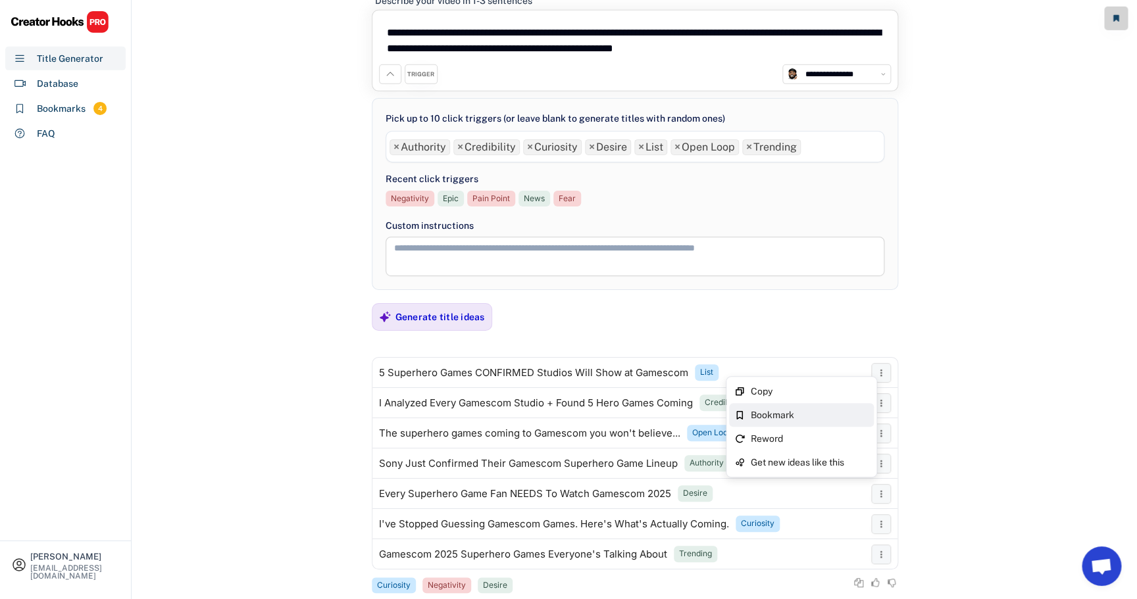
click at [805, 419] on div "Bookmark" at bounding box center [809, 415] width 118 height 9
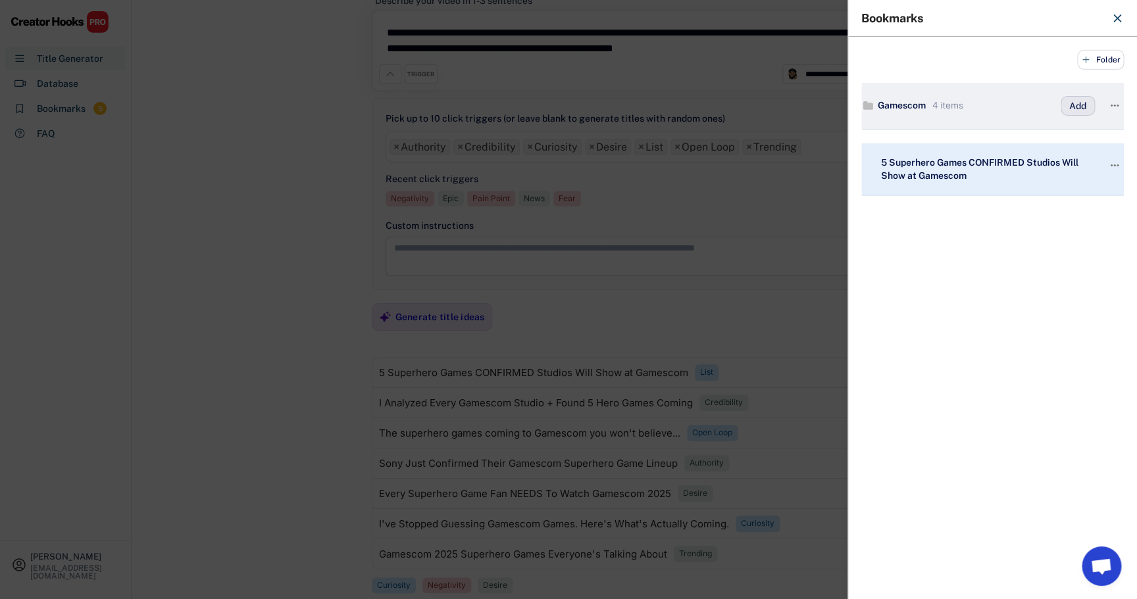
click at [1075, 111] on button "Add" at bounding box center [1078, 106] width 34 height 20
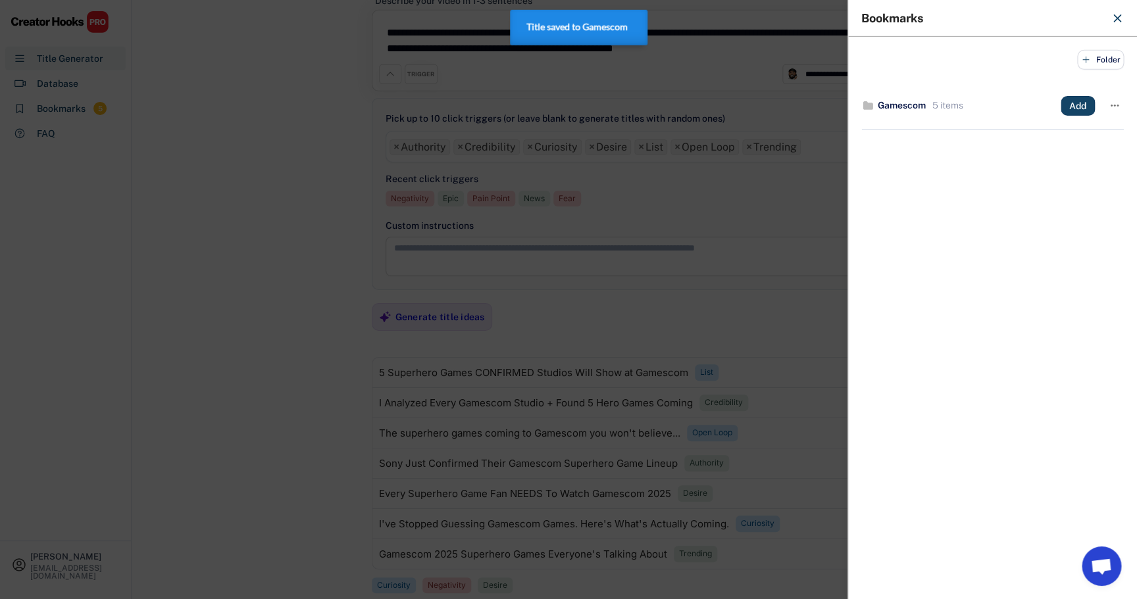
click at [1119, 16] on use at bounding box center [1117, 18] width 7 height 7
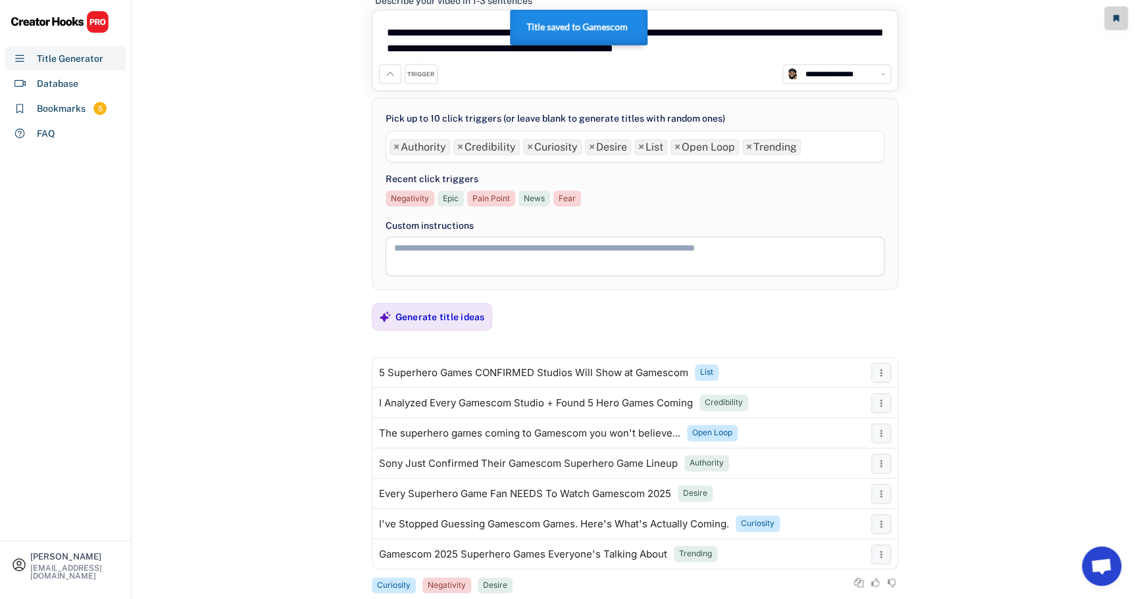
click at [947, 262] on div "**********" at bounding box center [634, 253] width 1005 height 599
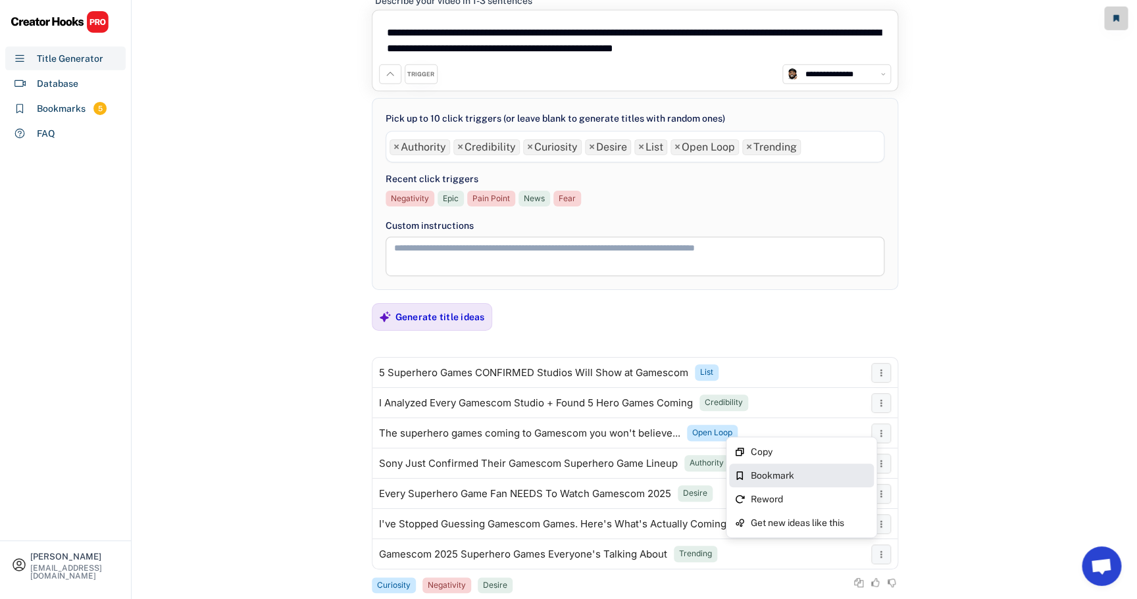
click at [819, 476] on div "Bookmark" at bounding box center [809, 475] width 118 height 9
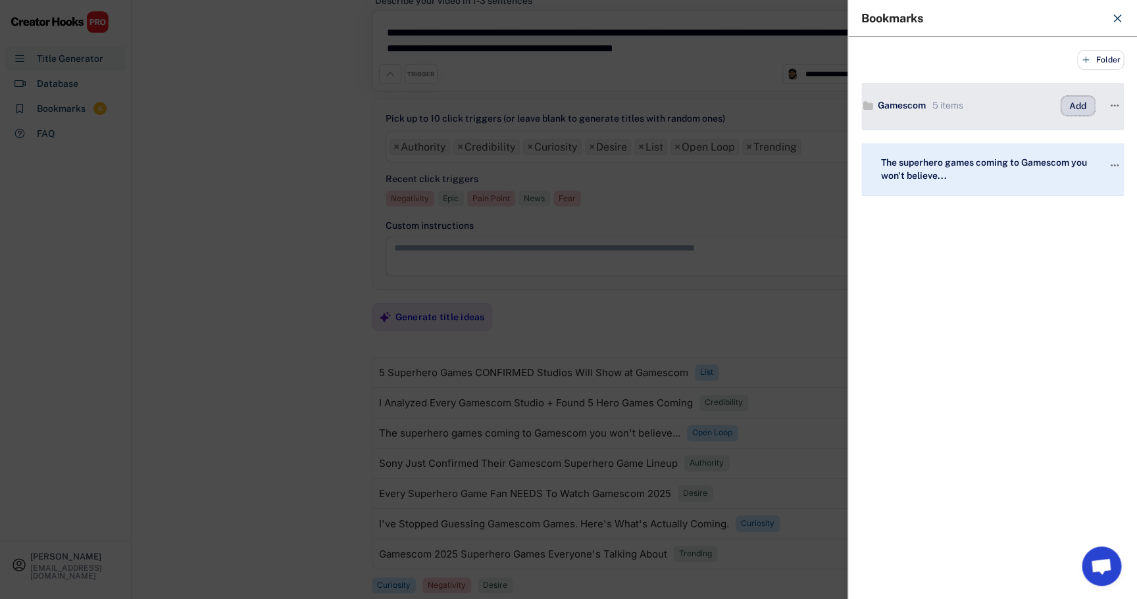
click at [1076, 106] on button "Add" at bounding box center [1078, 106] width 34 height 20
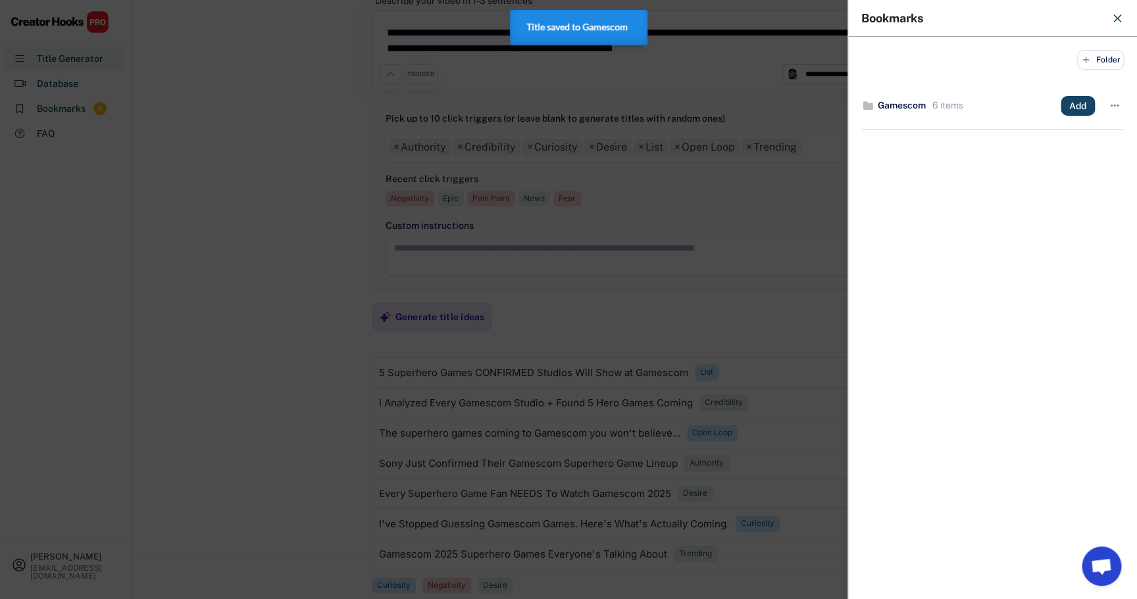
click at [819, 356] on div at bounding box center [568, 299] width 1137 height 599
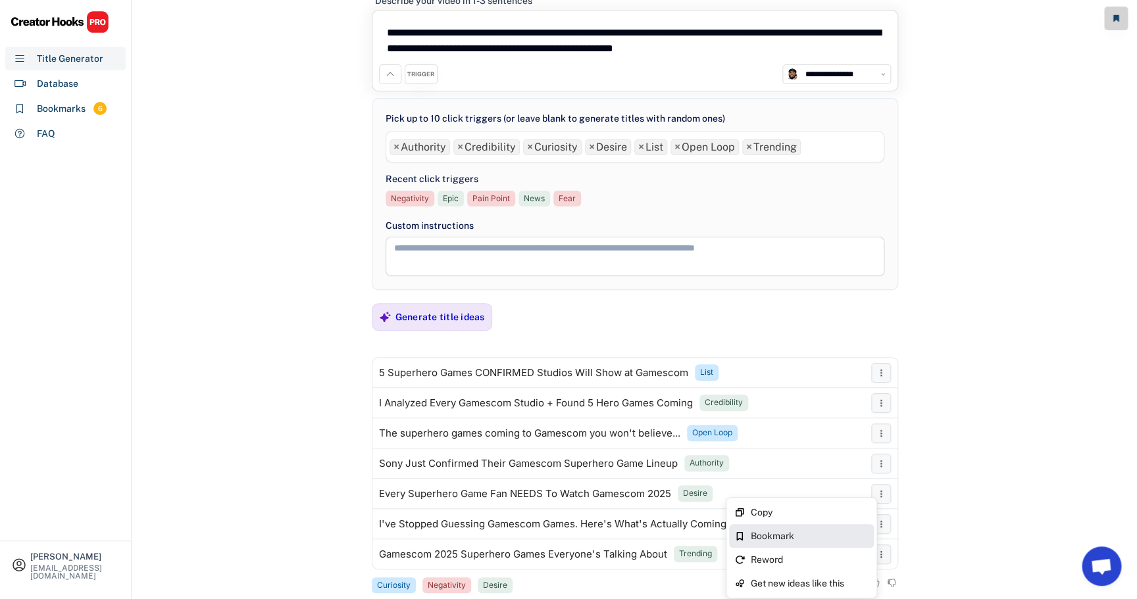
click at [823, 536] on div "Bookmark" at bounding box center [809, 536] width 118 height 9
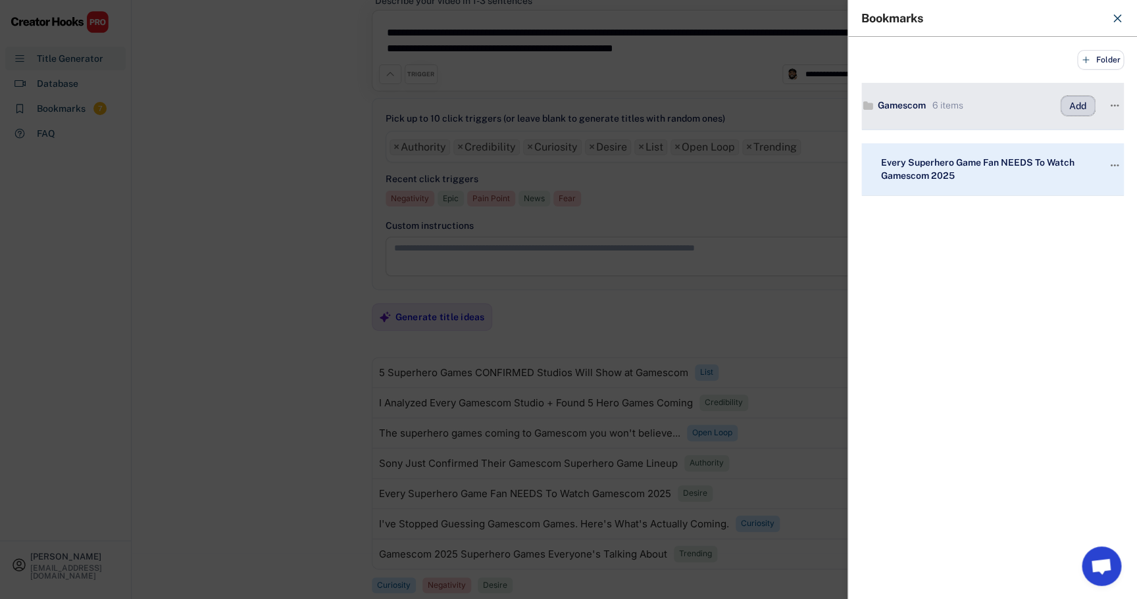
click at [1072, 103] on button "Add" at bounding box center [1078, 106] width 34 height 20
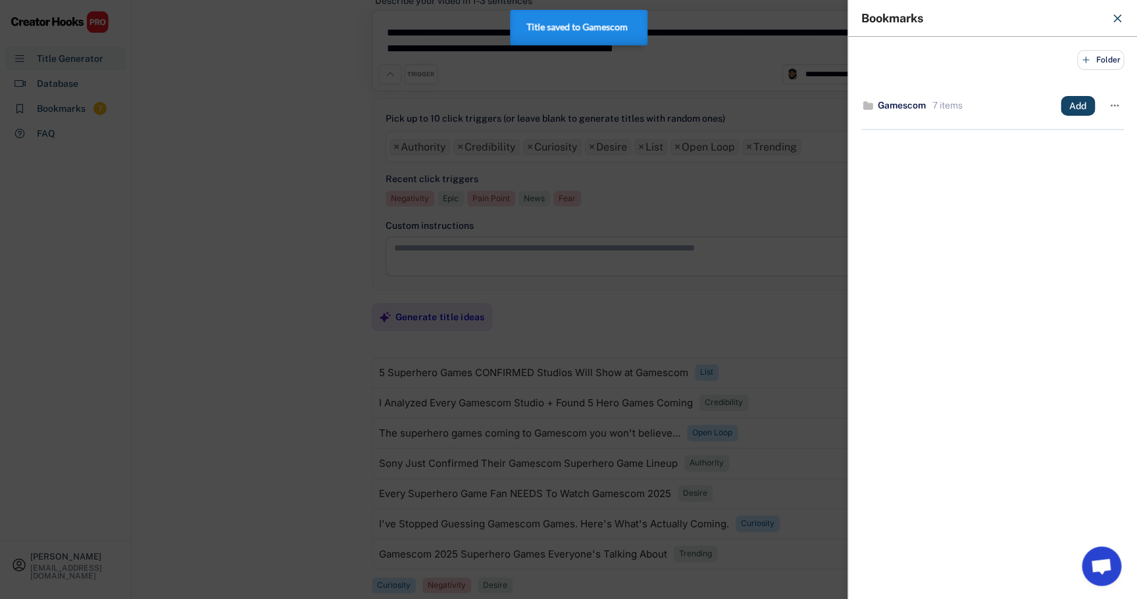
click at [788, 345] on div at bounding box center [568, 299] width 1137 height 599
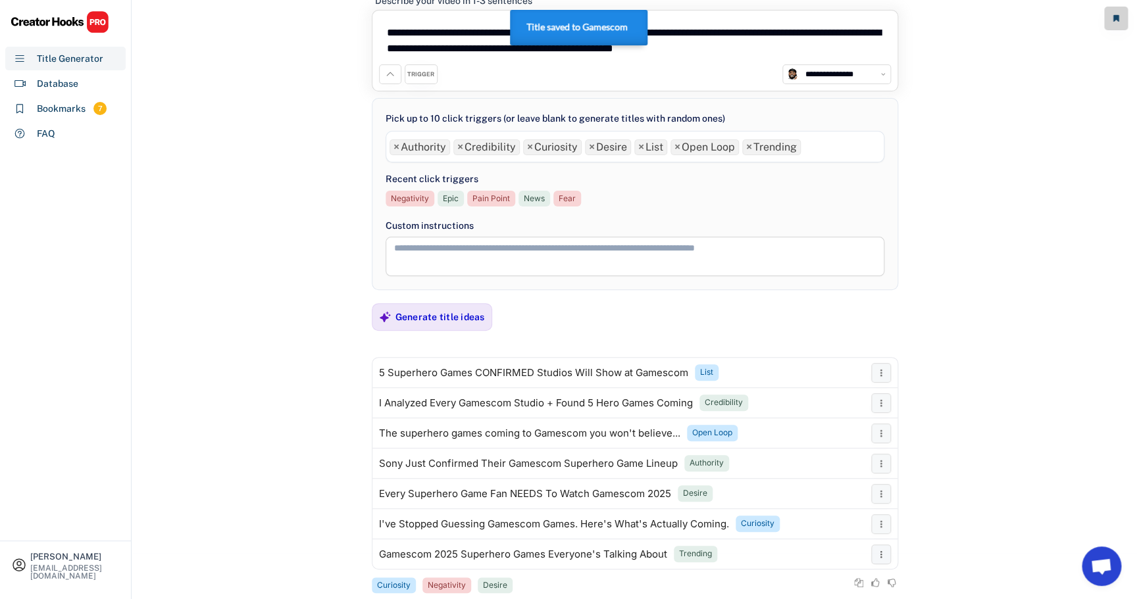
click at [996, 392] on div "**********" at bounding box center [634, 253] width 1005 height 599
click at [398, 149] on span "×" at bounding box center [396, 147] width 6 height 11
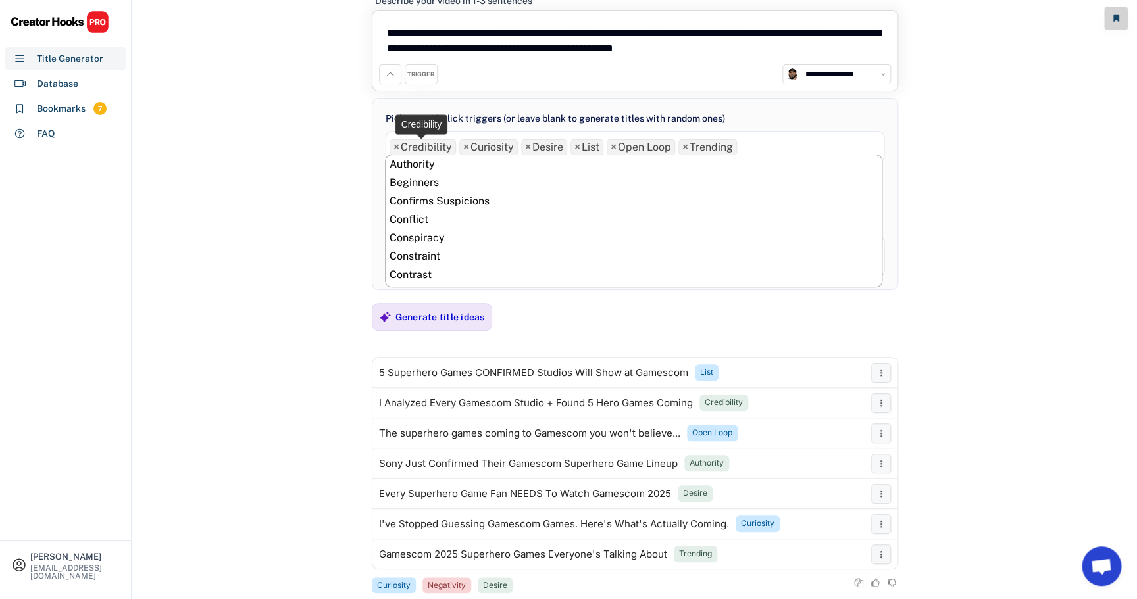
scroll to position [129, 0]
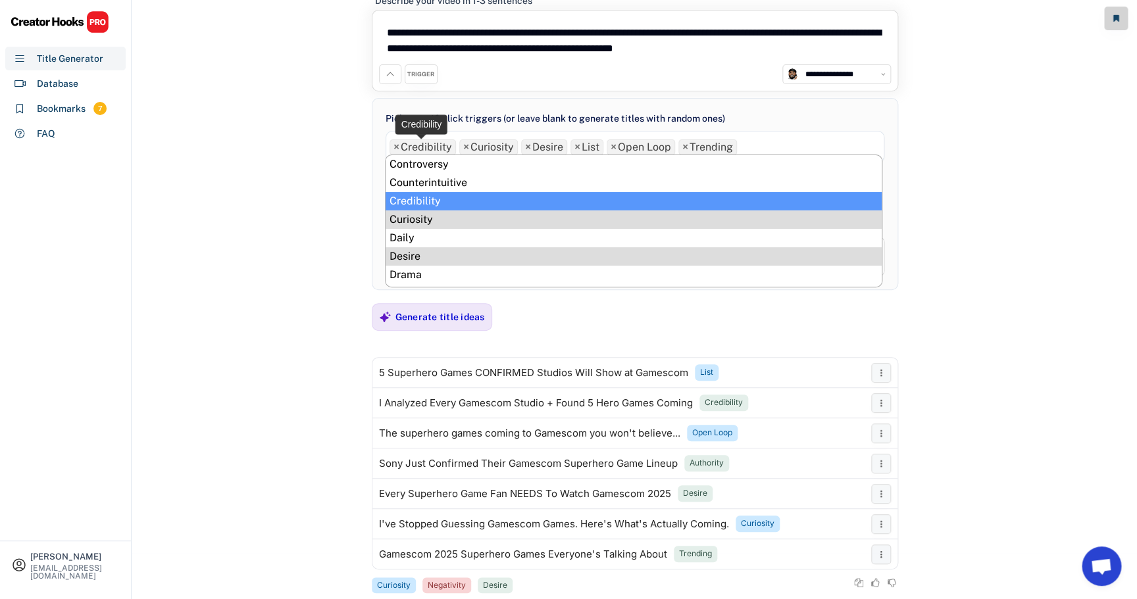
click at [398, 149] on span "×" at bounding box center [396, 147] width 6 height 11
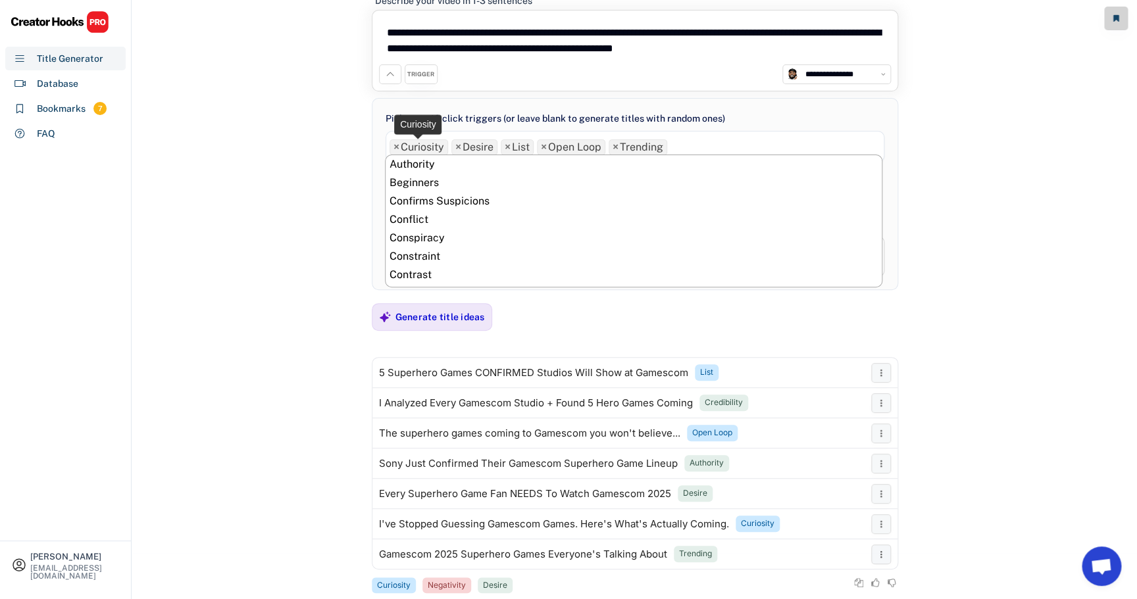
scroll to position [147, 0]
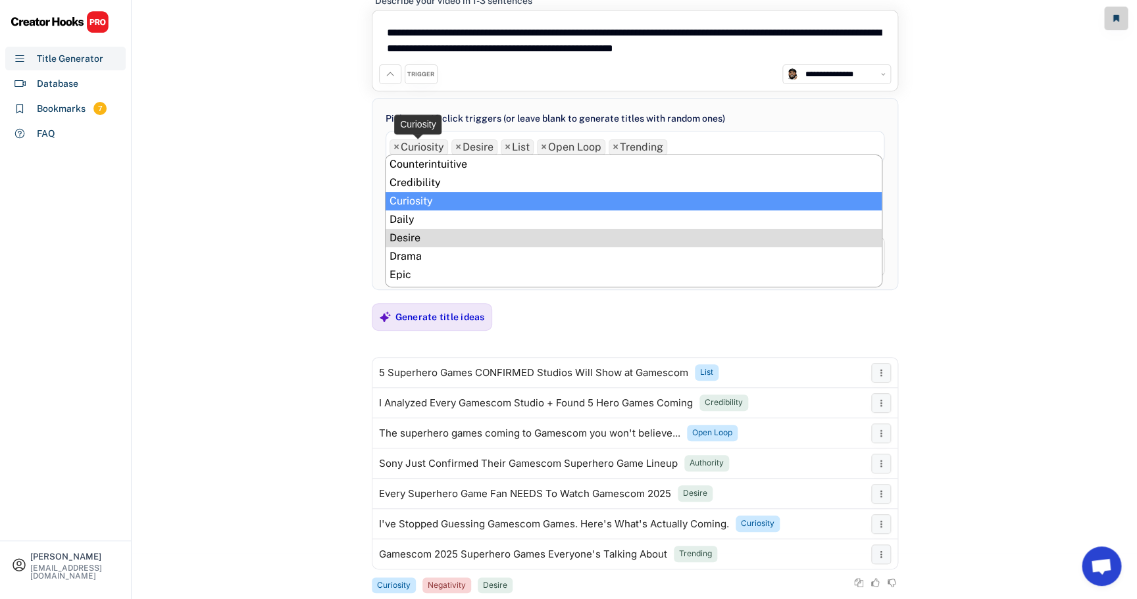
click at [398, 149] on span "×" at bounding box center [396, 147] width 6 height 11
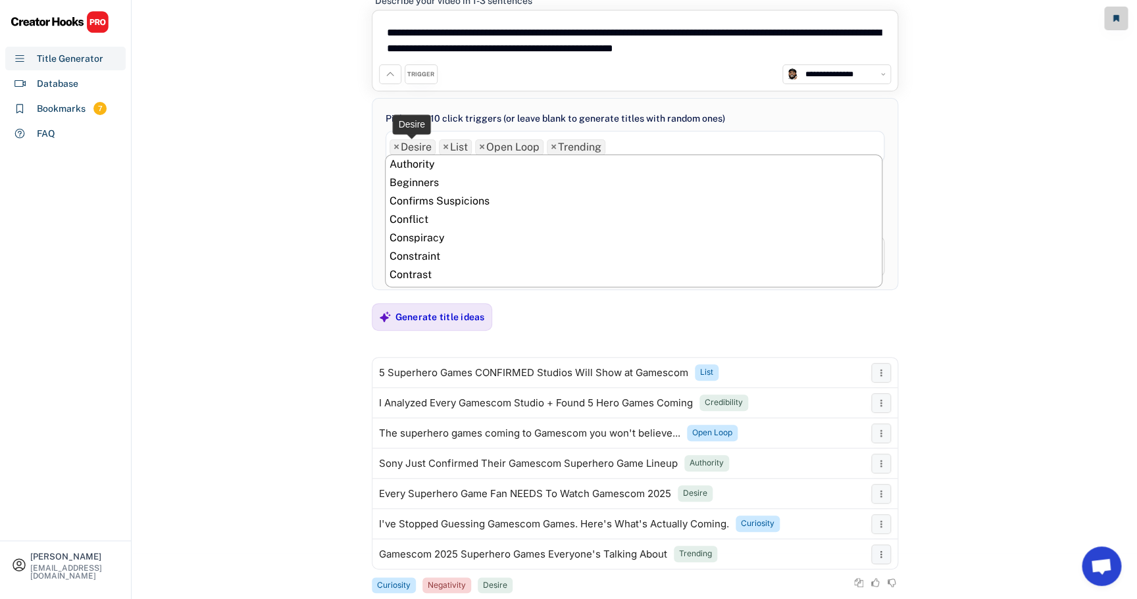
scroll to position [166, 0]
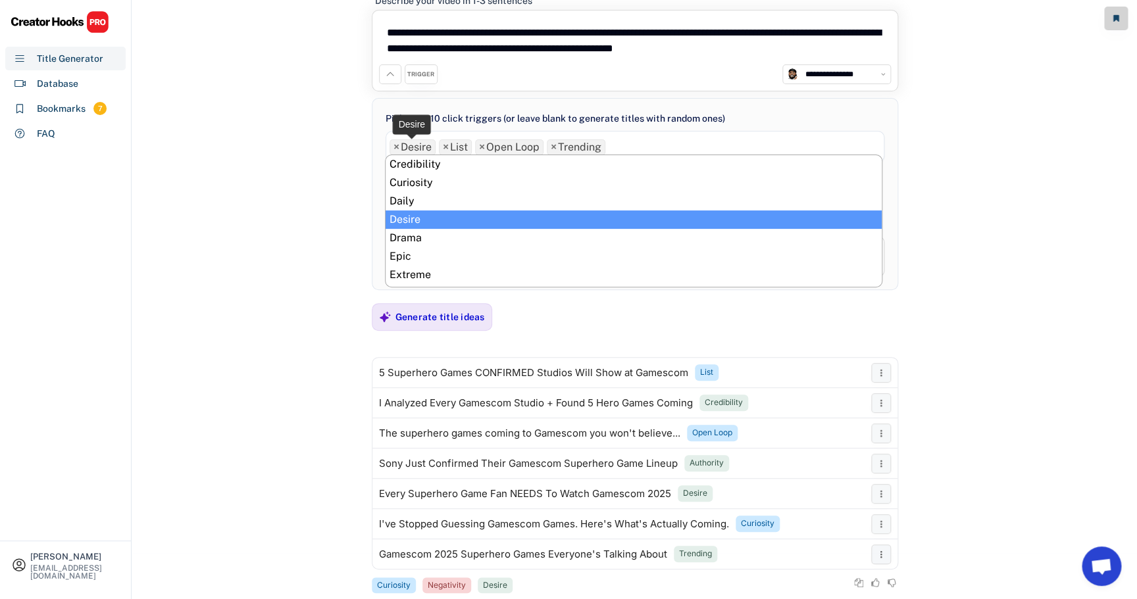
click at [398, 149] on span "×" at bounding box center [396, 147] width 6 height 11
select select "**********"
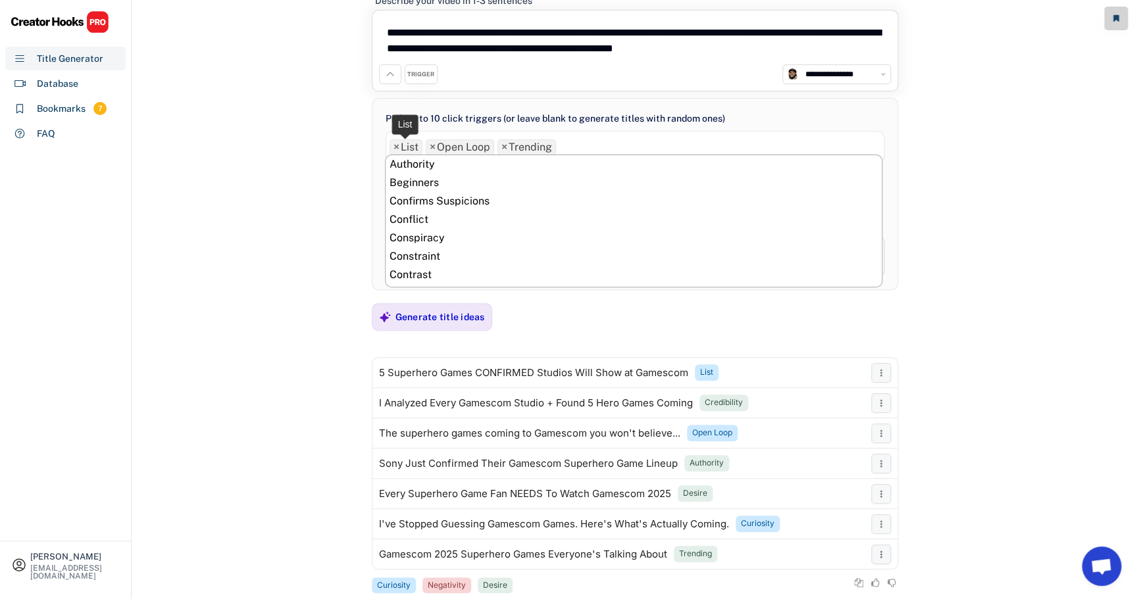
scroll to position [313, 0]
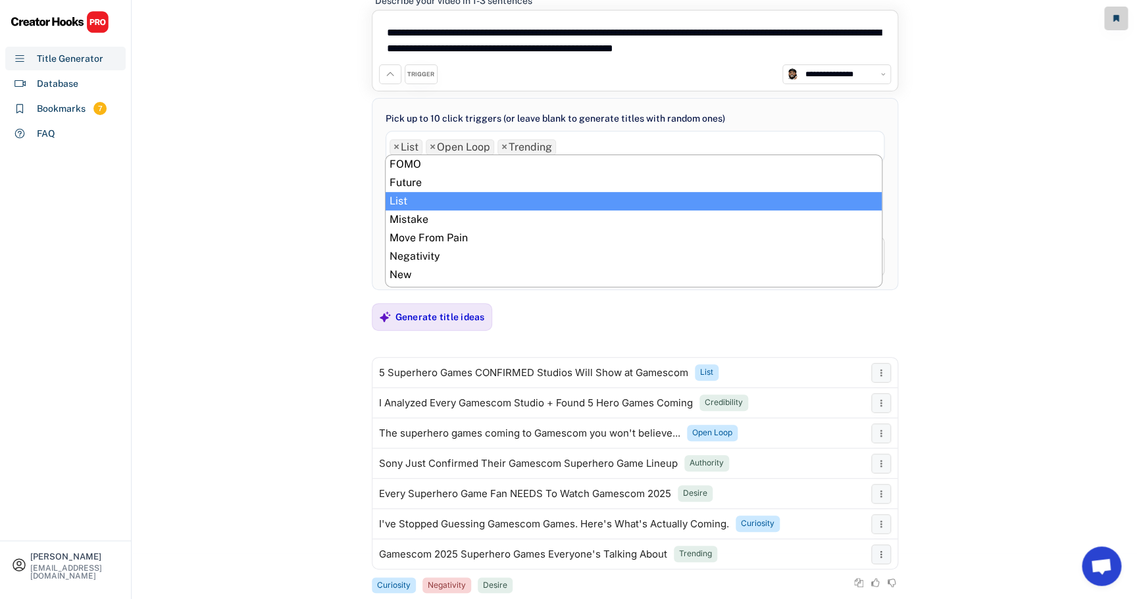
click at [432, 147] on span "×" at bounding box center [433, 147] width 6 height 11
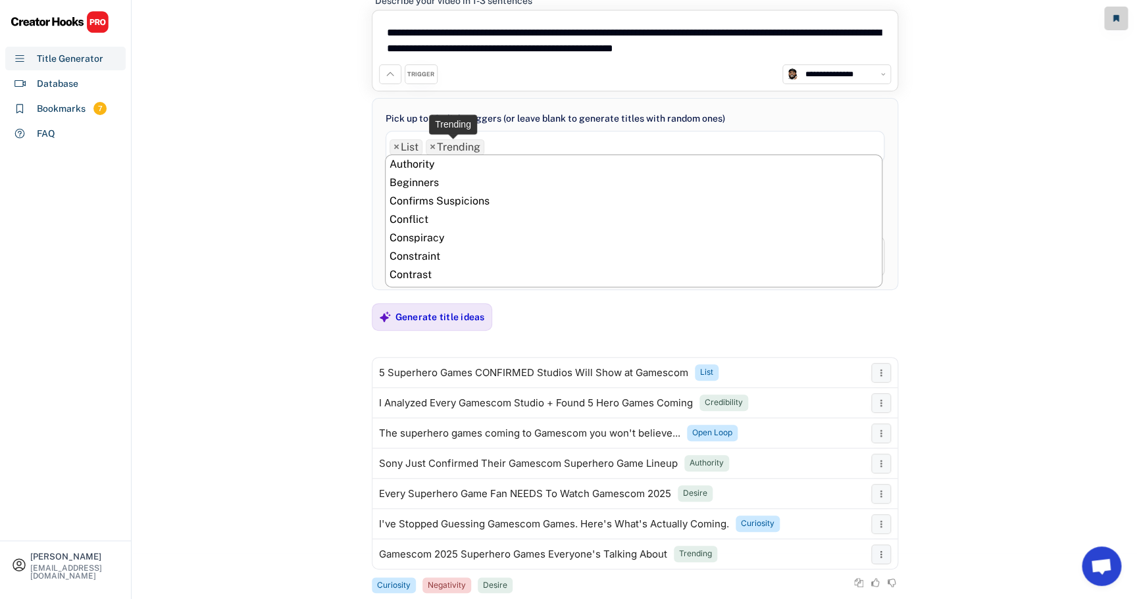
scroll to position [332, 0]
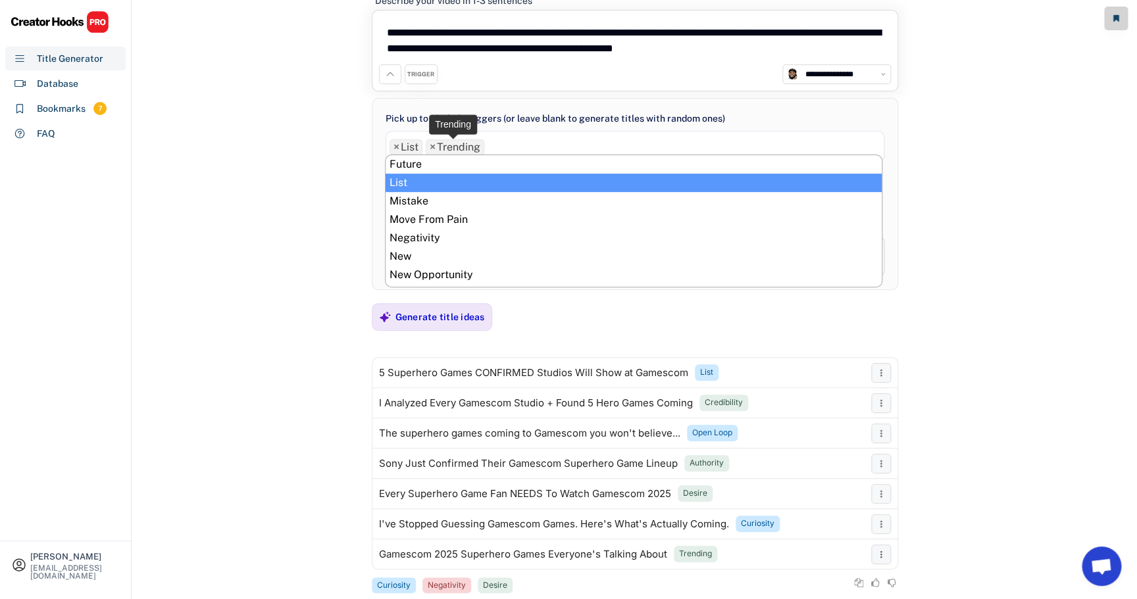
click at [434, 147] on span "×" at bounding box center [433, 147] width 6 height 11
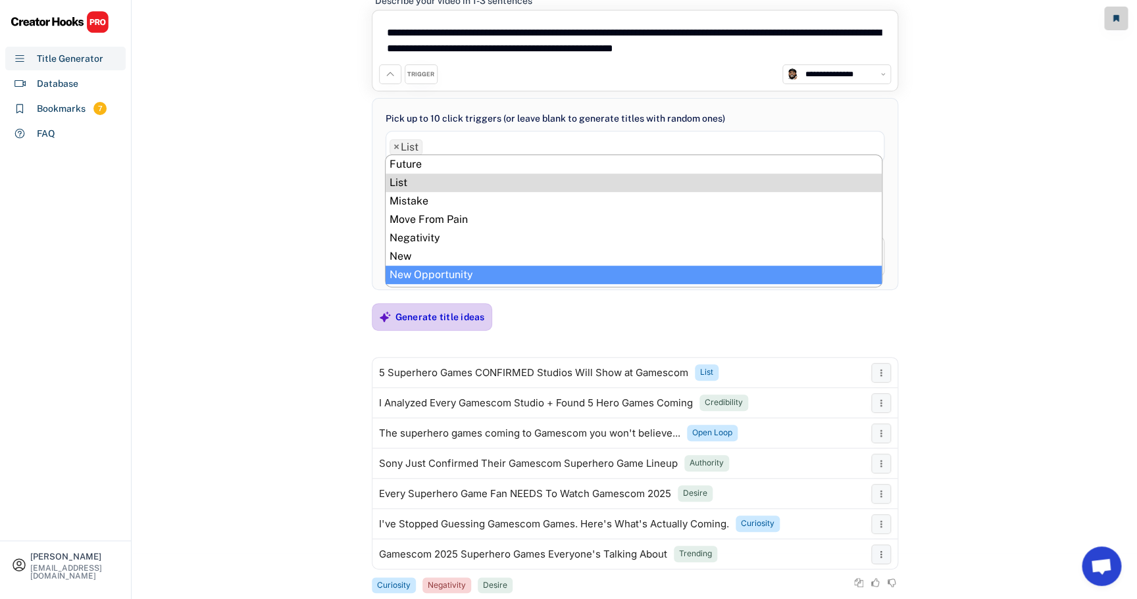
click at [463, 319] on div "Generate title ideas" at bounding box center [439, 317] width 89 height 12
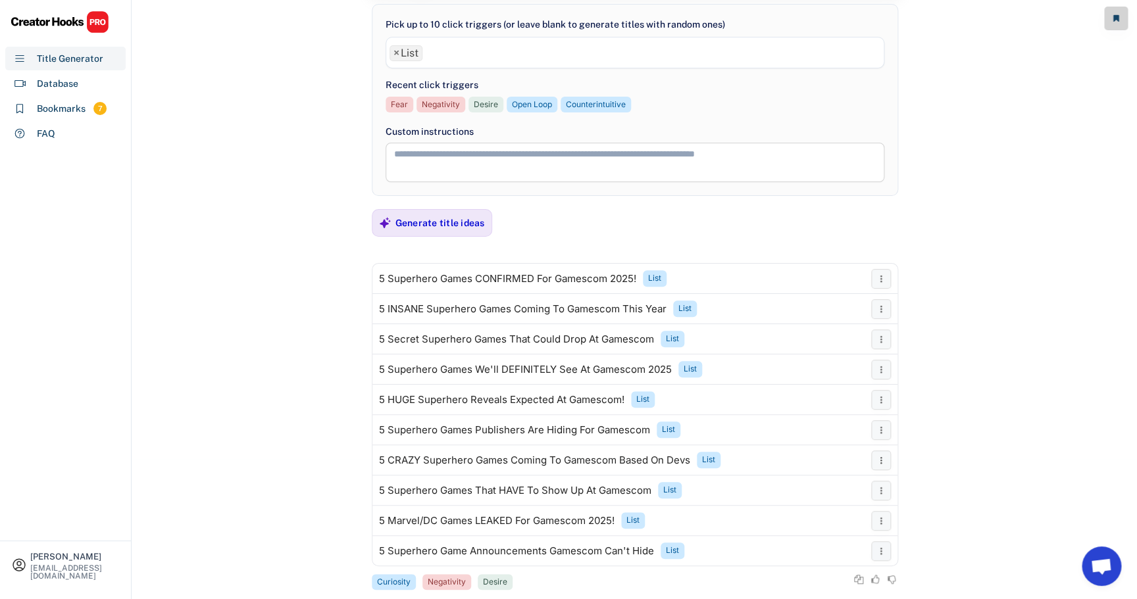
scroll to position [147, 0]
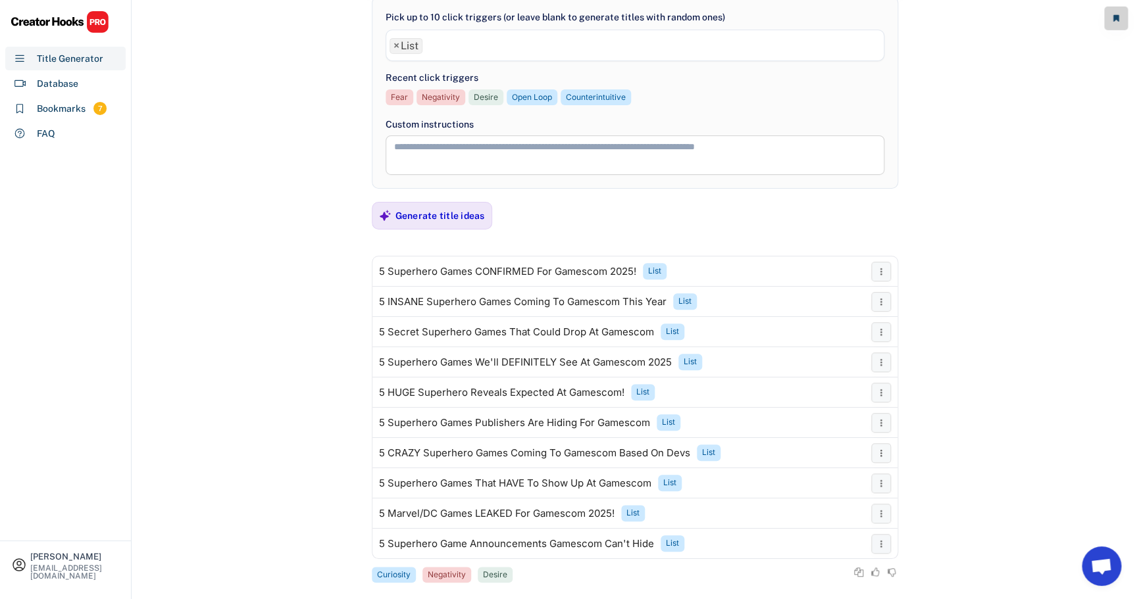
click at [953, 276] on div "**********" at bounding box center [634, 152] width 1005 height 599
click at [832, 340] on div "Bookmark" at bounding box center [809, 344] width 118 height 9
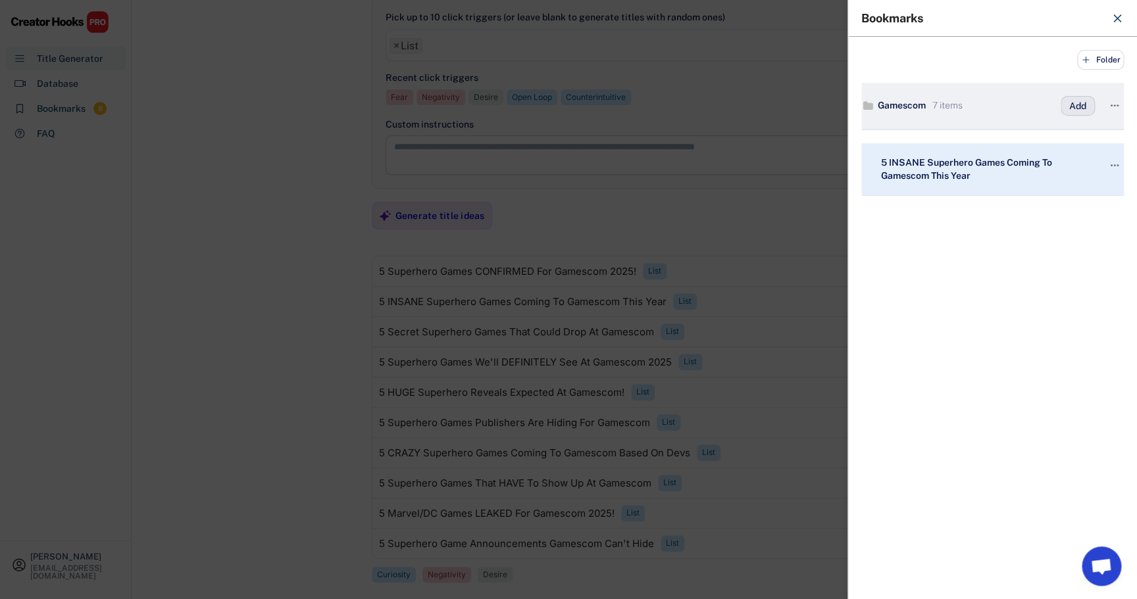
click at [1080, 113] on button "Add" at bounding box center [1078, 106] width 34 height 20
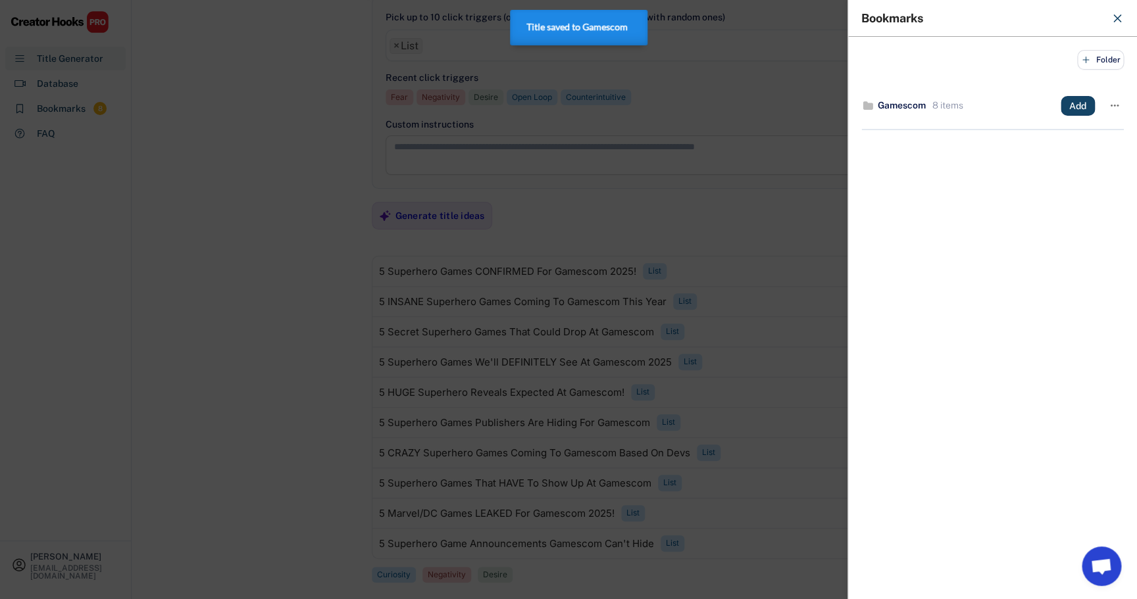
click at [815, 230] on div at bounding box center [568, 299] width 1137 height 599
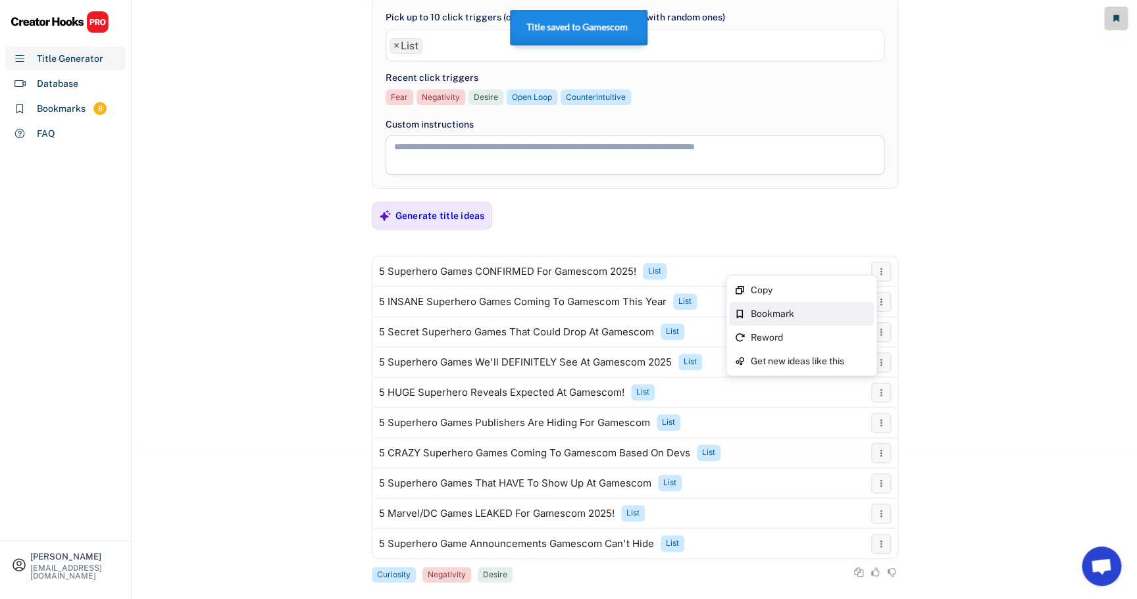
click at [810, 313] on div "Bookmark" at bounding box center [809, 313] width 118 height 9
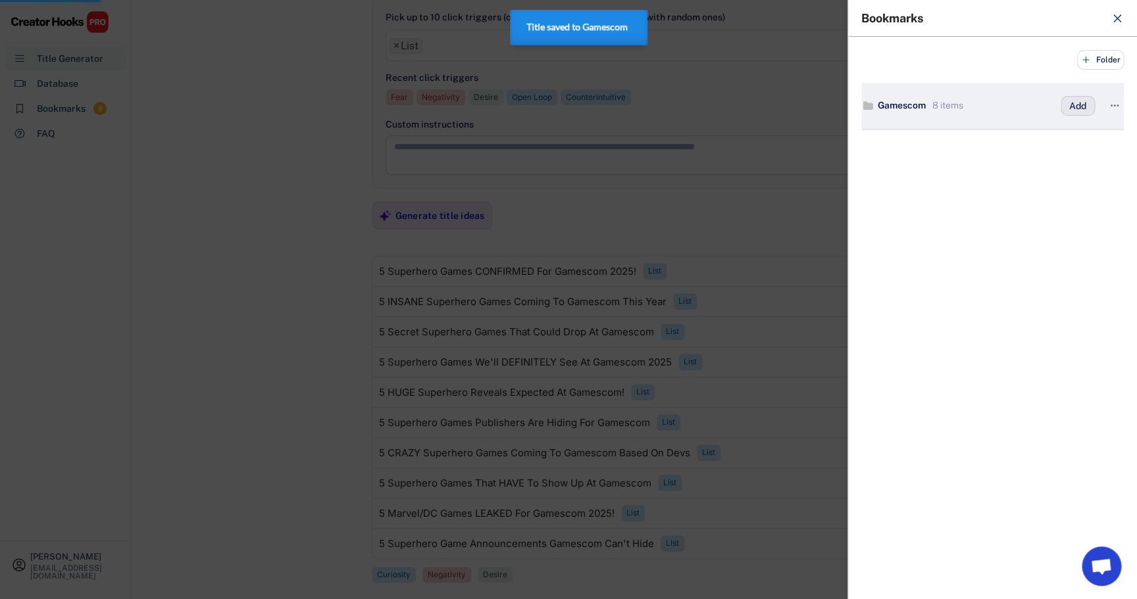
click at [1074, 107] on button "Add" at bounding box center [1078, 106] width 34 height 20
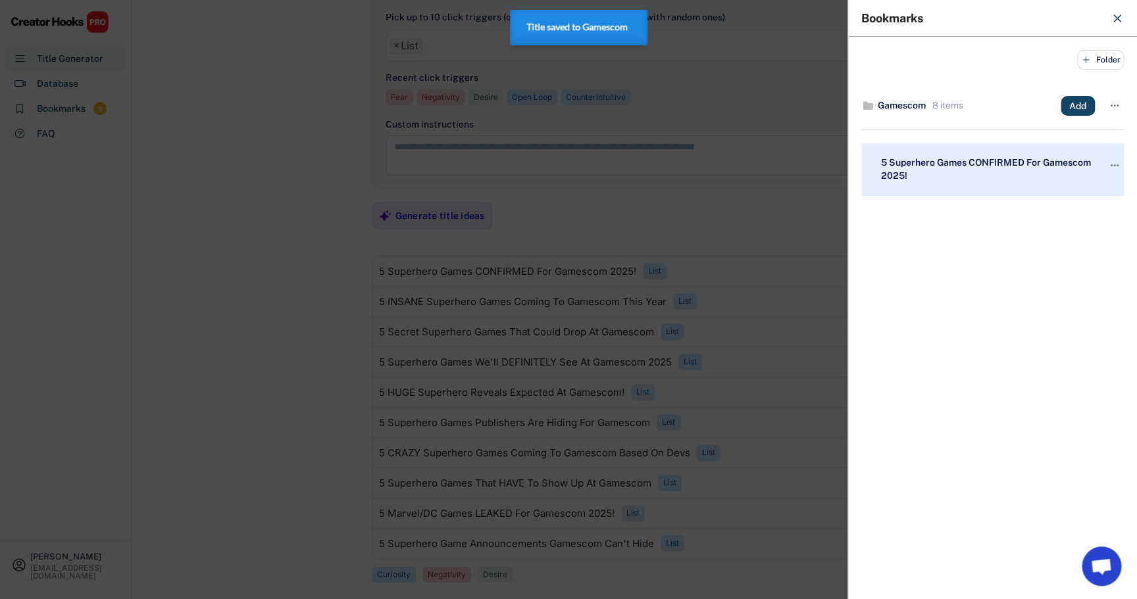
click at [788, 230] on div at bounding box center [568, 299] width 1137 height 599
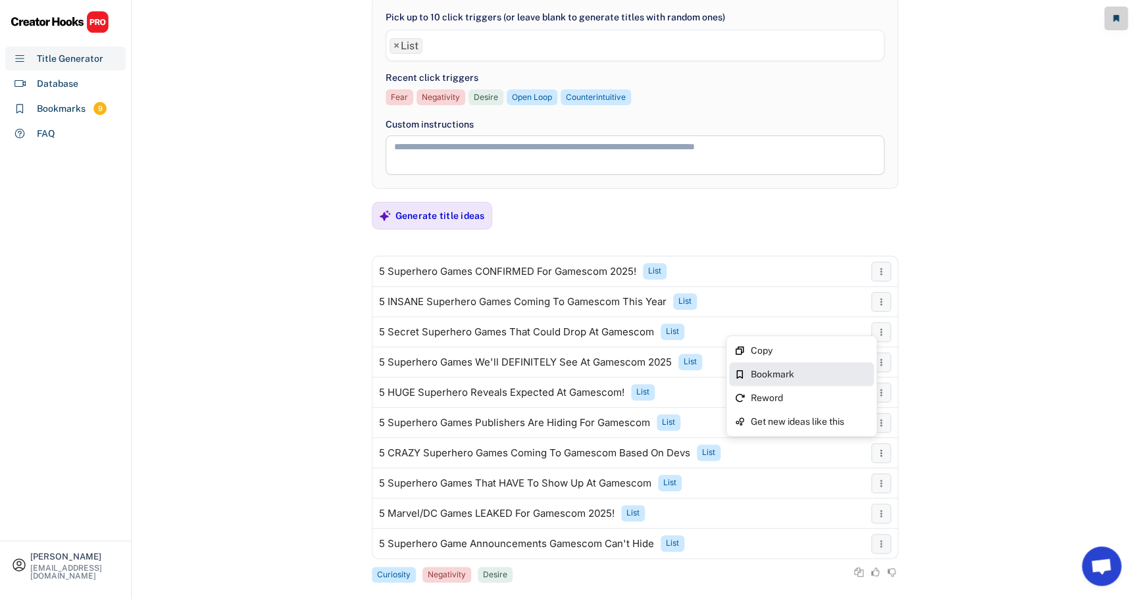
click at [824, 380] on div "Bookmark" at bounding box center [801, 375] width 145 height 24
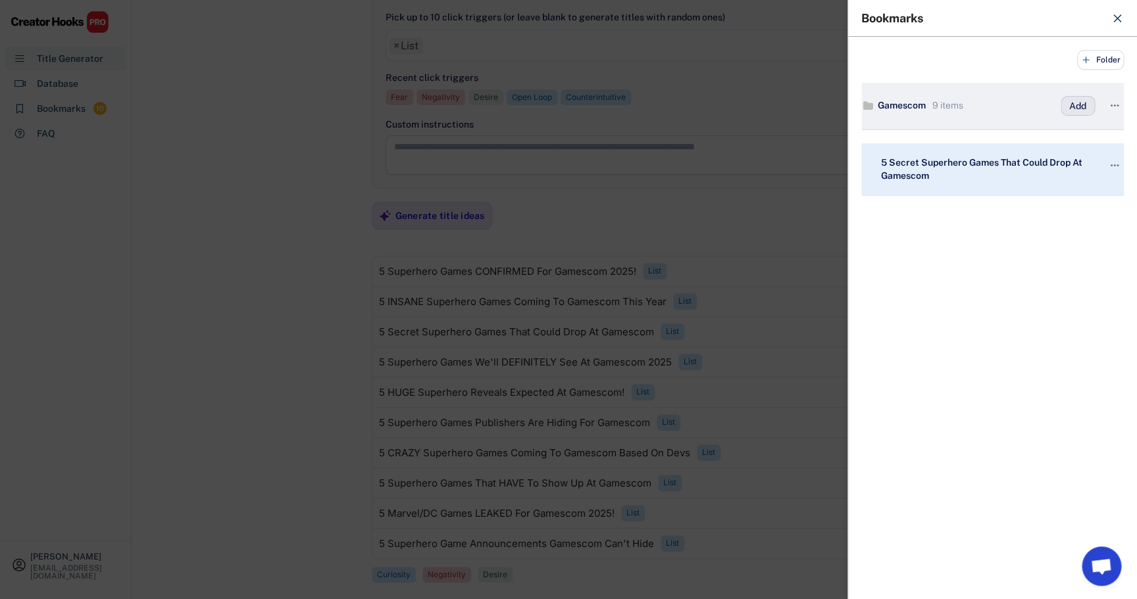
click at [1076, 104] on button "Add" at bounding box center [1078, 106] width 34 height 20
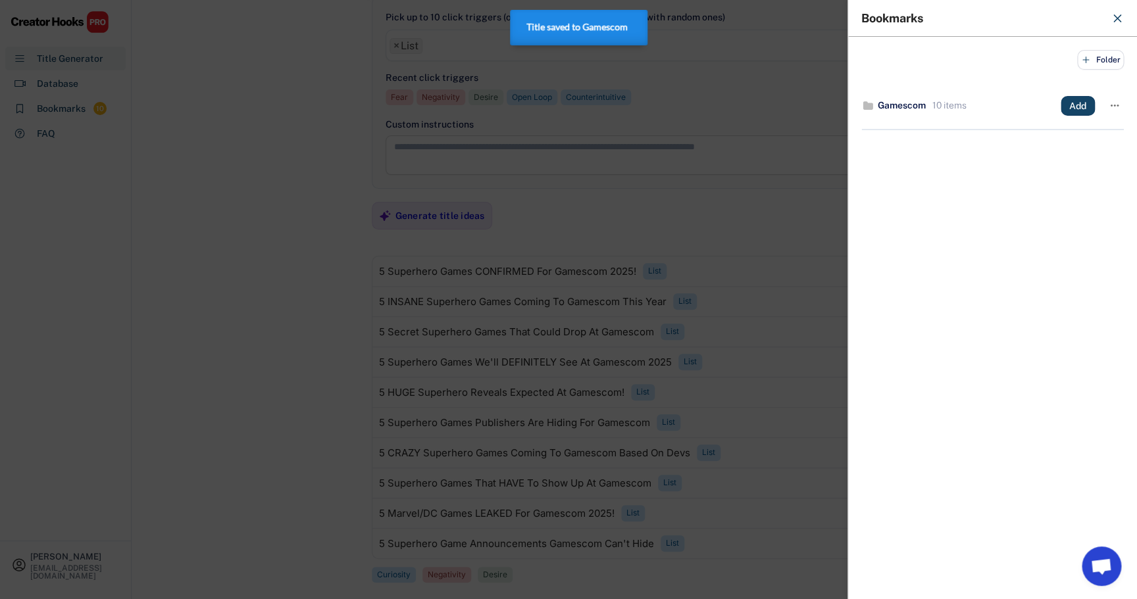
click at [776, 326] on div at bounding box center [568, 299] width 1137 height 599
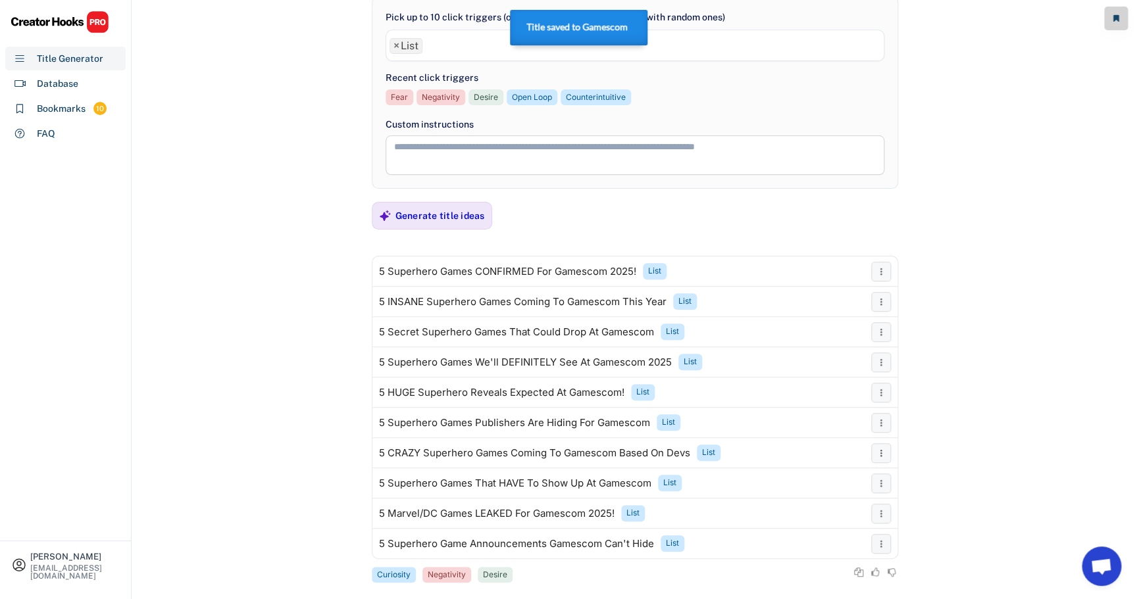
click at [973, 370] on div "**********" at bounding box center [634, 152] width 1005 height 599
click at [983, 427] on div "**********" at bounding box center [634, 152] width 1005 height 599
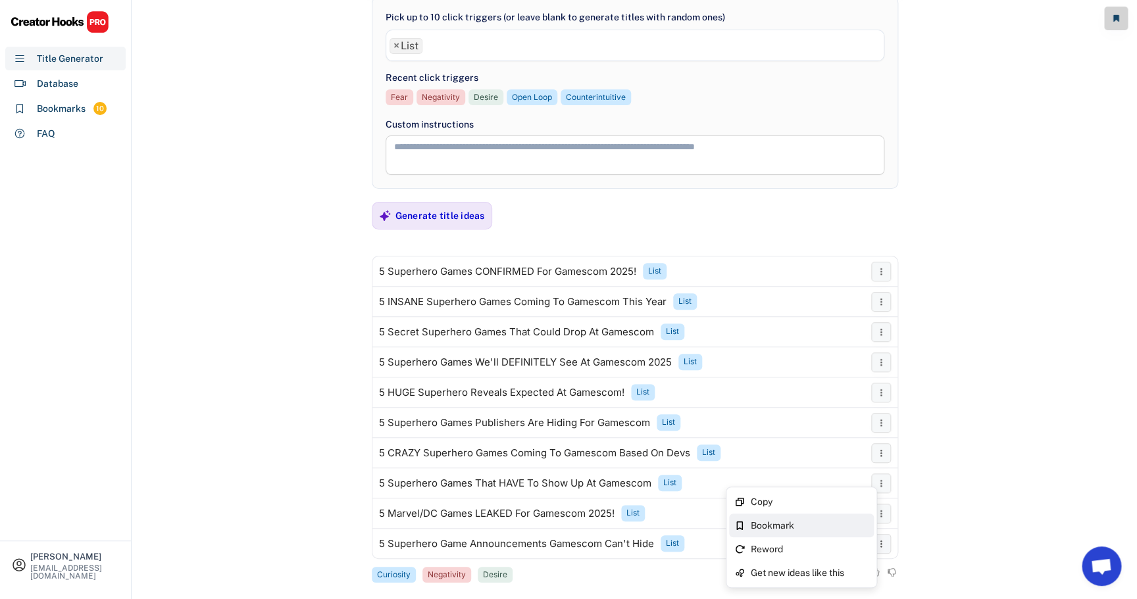
click at [843, 518] on div "Bookmark" at bounding box center [801, 526] width 145 height 24
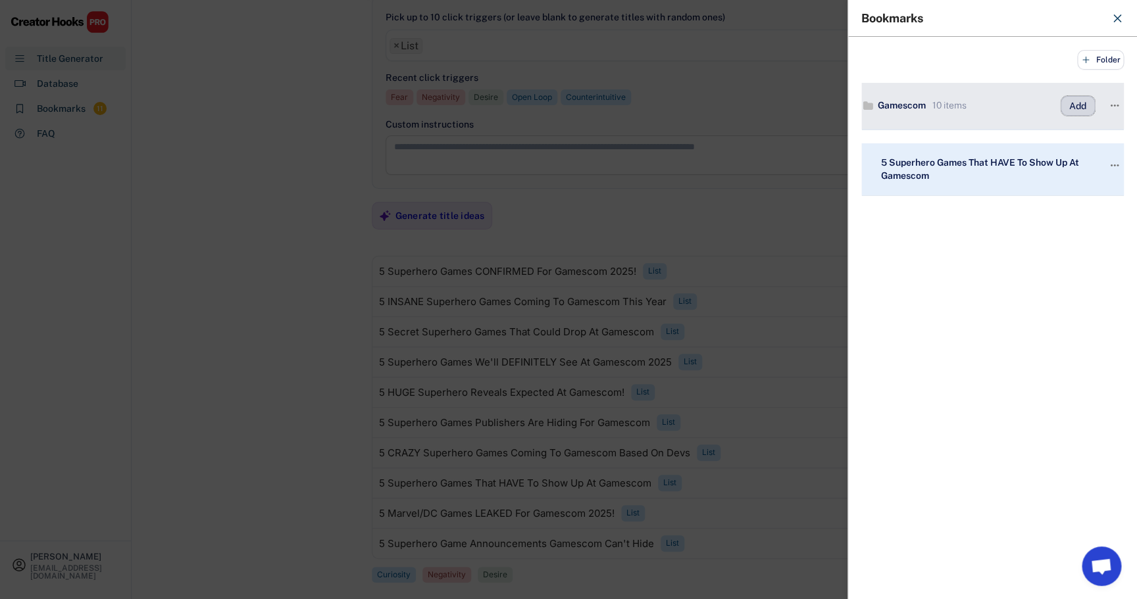
click at [1077, 109] on button "Add" at bounding box center [1078, 106] width 34 height 20
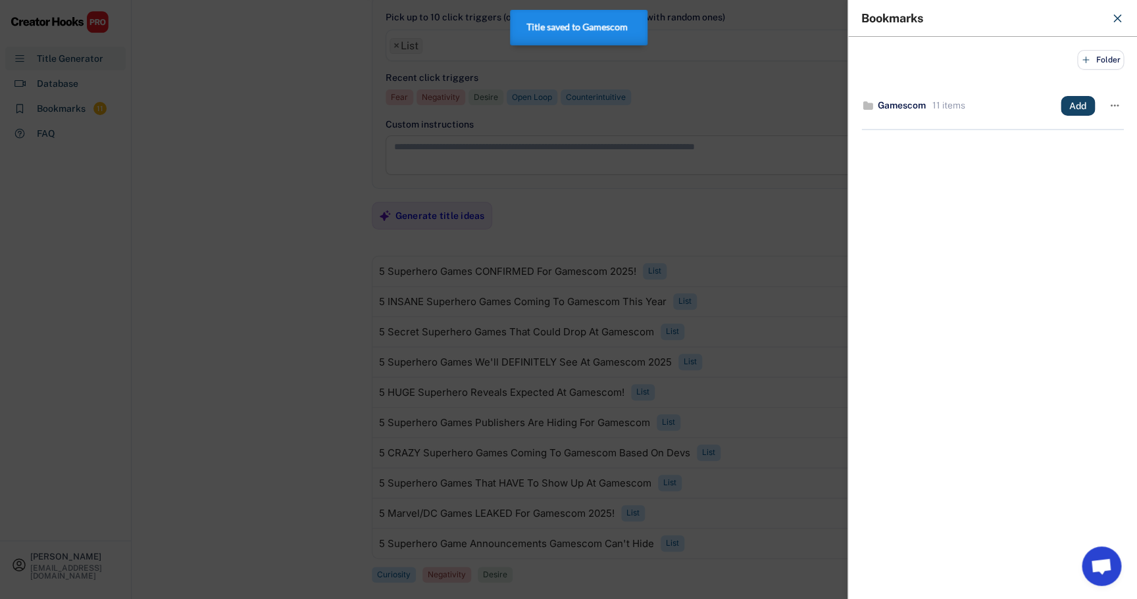
click at [803, 365] on div at bounding box center [568, 299] width 1137 height 599
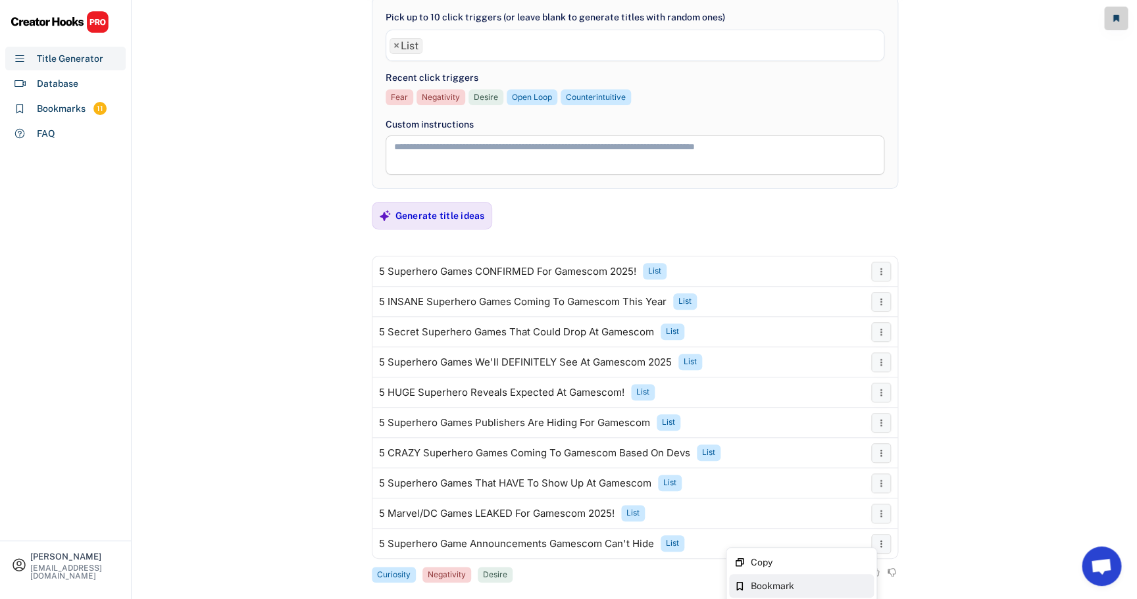
click at [788, 582] on div "Bookmark" at bounding box center [809, 586] width 118 height 9
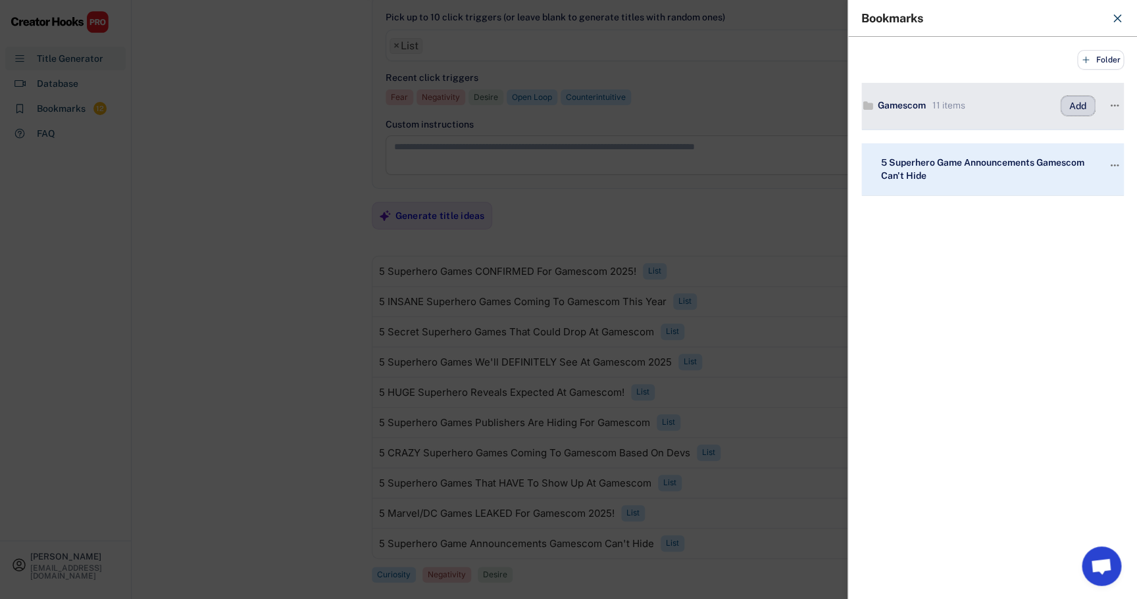
click at [1075, 107] on button "Add" at bounding box center [1078, 106] width 34 height 20
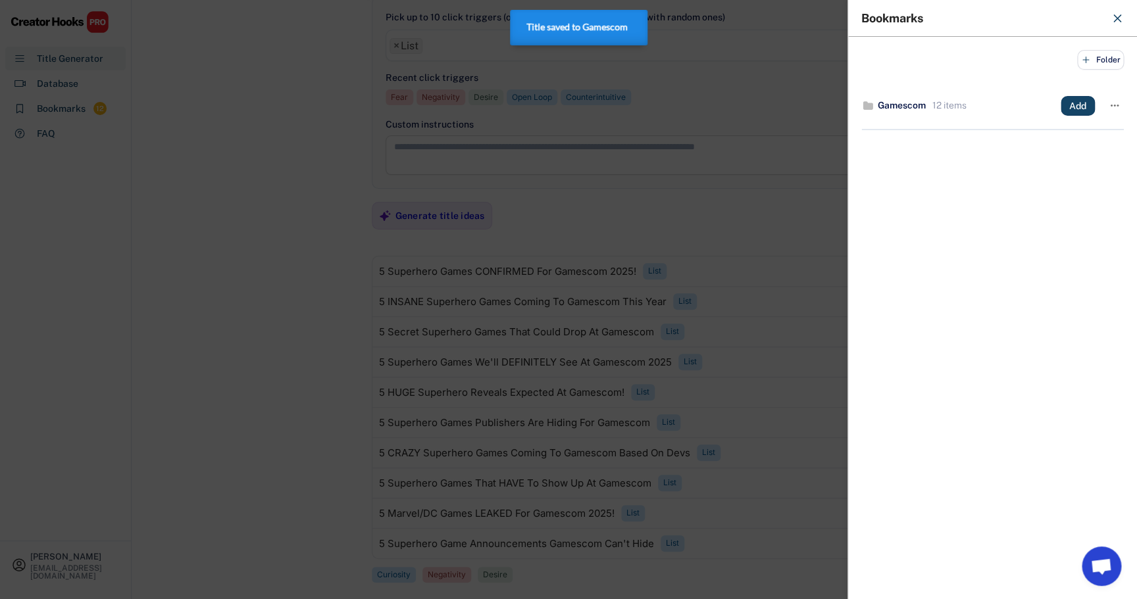
click at [805, 245] on div at bounding box center [568, 299] width 1137 height 599
